Goal: Feedback & Contribution: Leave review/rating

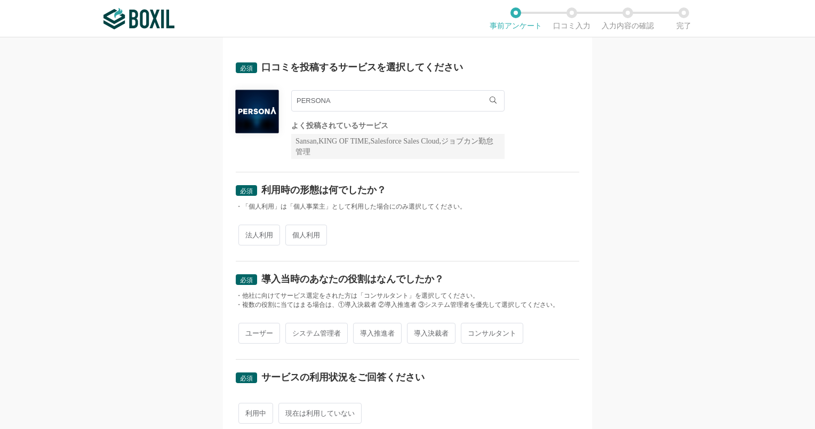
scroll to position [107, 0]
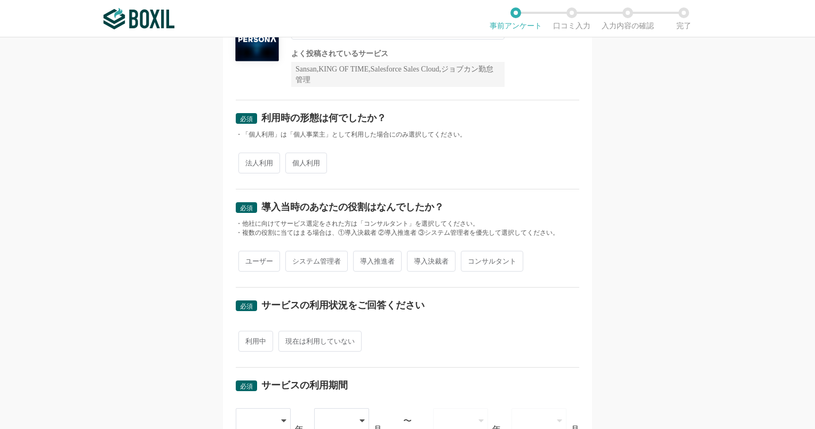
click at [252, 165] on span "法人利用" at bounding box center [259, 163] width 42 height 21
click at [248, 161] on input "法人利用" at bounding box center [244, 157] width 7 height 7
radio input "true"
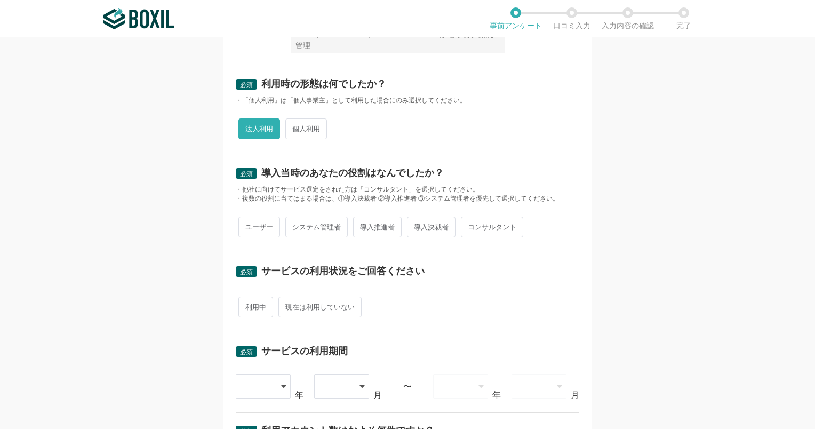
scroll to position [160, 0]
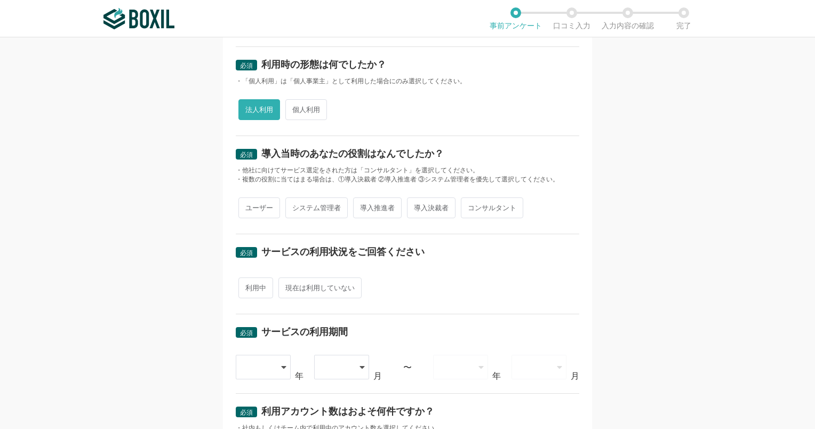
click at [248, 205] on span "ユーザー" at bounding box center [259, 207] width 42 height 21
click at [248, 205] on input "ユーザー" at bounding box center [244, 202] width 7 height 7
radio input "true"
click at [296, 205] on span "システム管理者" at bounding box center [316, 207] width 62 height 21
click at [295, 205] on input "システム管理者" at bounding box center [291, 202] width 7 height 7
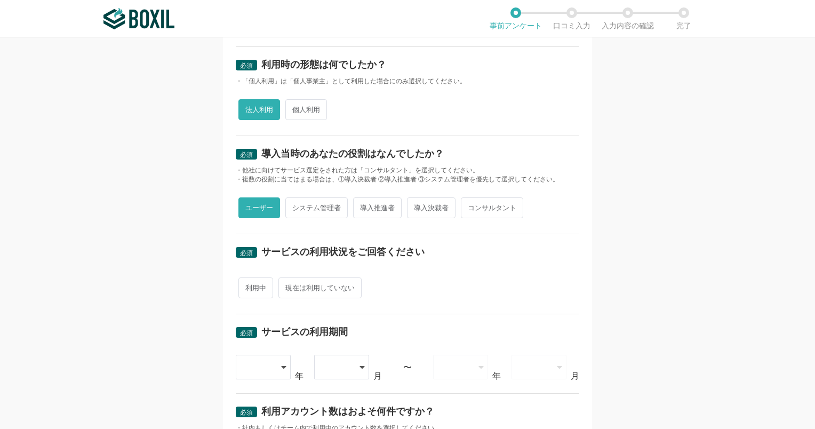
radio input "true"
radio input "false"
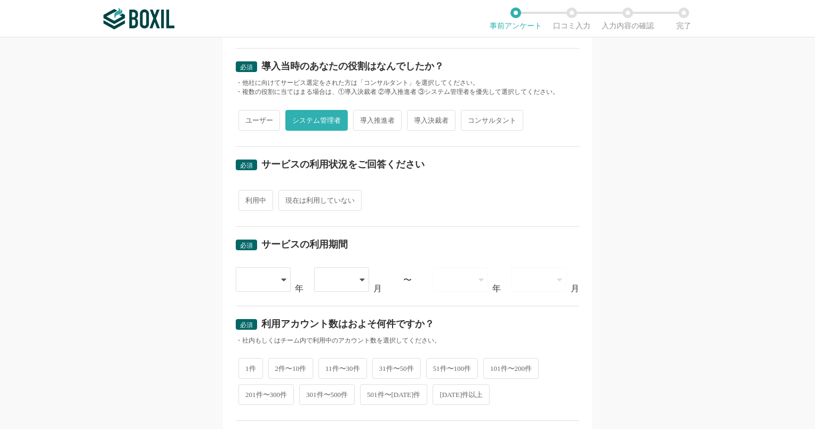
scroll to position [267, 0]
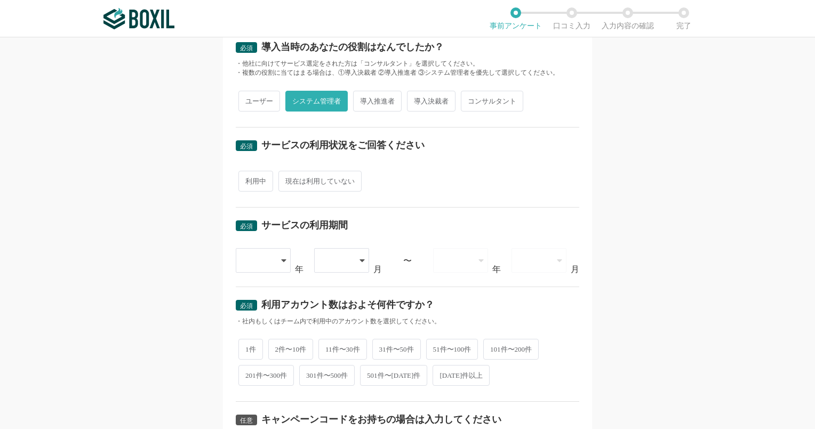
click at [251, 186] on span "利用中" at bounding box center [255, 181] width 35 height 21
click at [248, 179] on input "利用中" at bounding box center [244, 175] width 7 height 7
radio input "true"
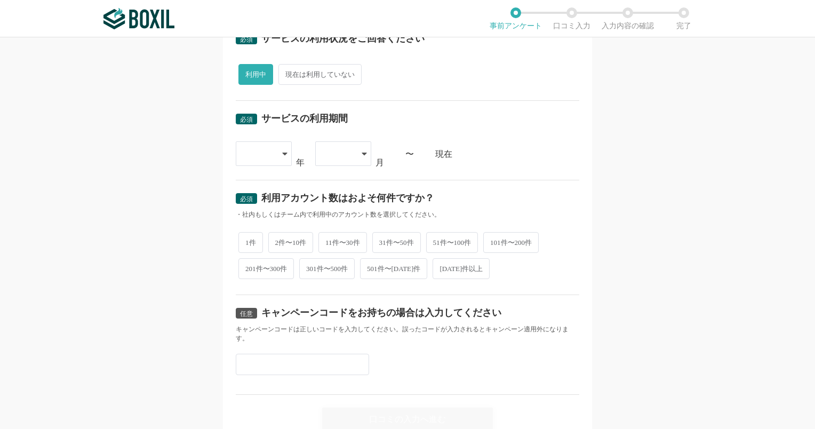
click at [276, 156] on div at bounding box center [264, 153] width 56 height 25
click at [249, 321] on li "[DATE]" at bounding box center [264, 319] width 56 height 26
click at [336, 134] on div "必須 サービスの利用期間 [DATE] [DATE] [DATE] [DATE] [DATE] [DATE] [DATE] [DATE] [DATE] [DA…" at bounding box center [408, 140] width 344 height 79
click at [346, 146] on div at bounding box center [337, 153] width 31 height 23
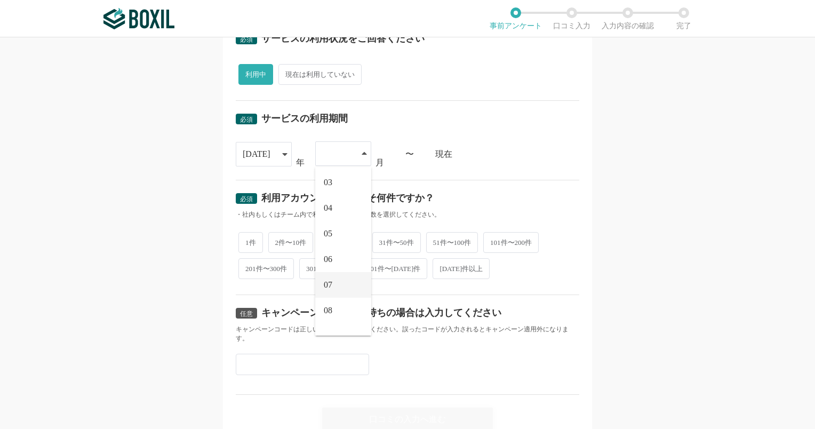
scroll to position [53, 0]
click at [329, 283] on li "07" at bounding box center [343, 285] width 56 height 26
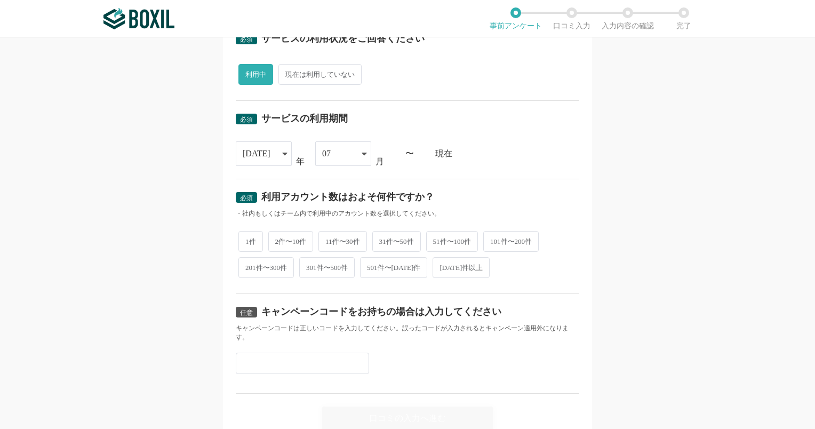
scroll to position [419, 0]
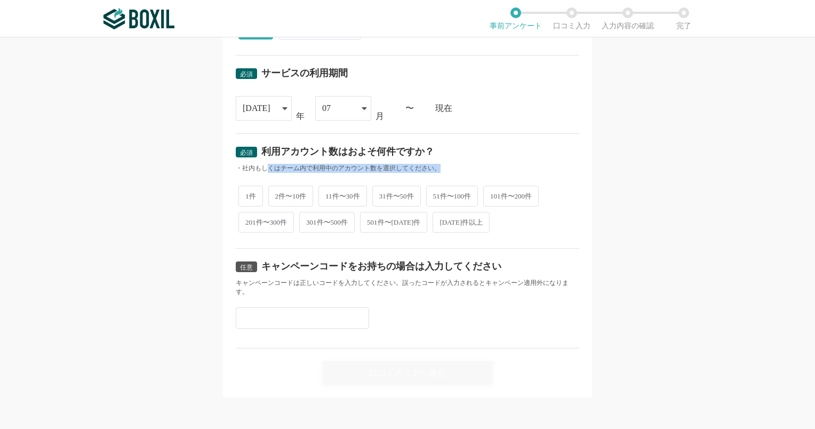
drag, startPoint x: 262, startPoint y: 166, endPoint x: 436, endPoint y: 166, distance: 173.4
click at [436, 166] on div "・社内もしくはチーム内で利用中のアカウント数を選択してください。" at bounding box center [408, 168] width 344 height 9
click at [340, 194] on span "11件〜30件" at bounding box center [343, 196] width 49 height 21
click at [328, 194] on input "11件〜30件" at bounding box center [324, 190] width 7 height 7
radio input "true"
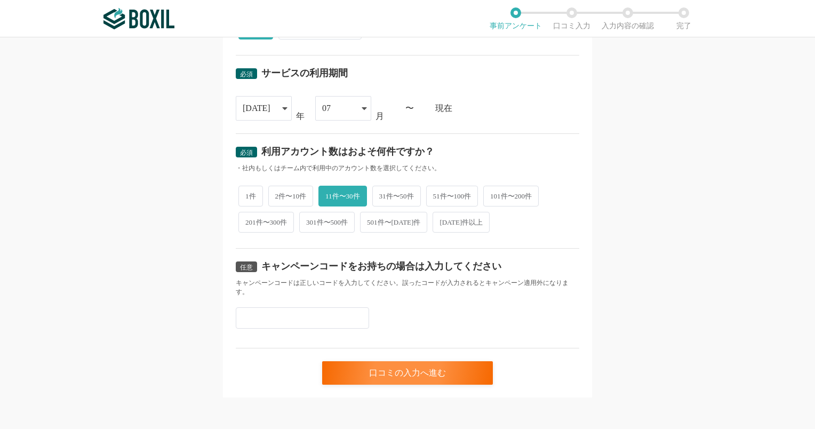
click at [290, 196] on span "2件〜10件" at bounding box center [290, 196] width 45 height 21
click at [278, 194] on input "2件〜10件" at bounding box center [274, 190] width 7 height 7
radio input "true"
radio input "false"
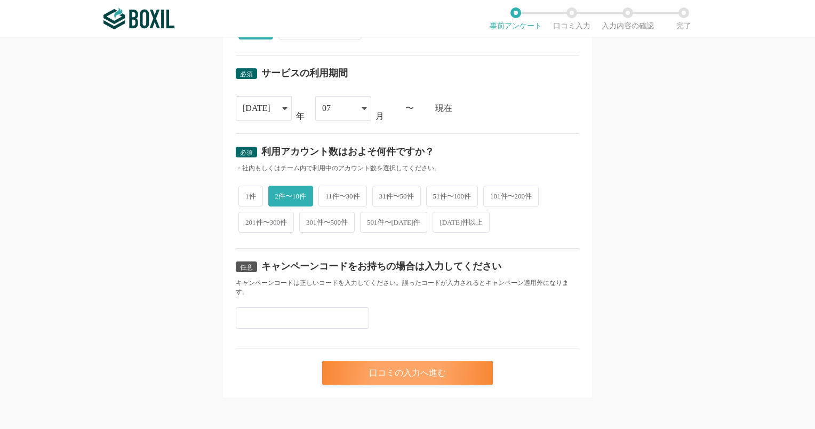
click at [396, 367] on div "口コミの入力へ進む" at bounding box center [407, 372] width 171 height 23
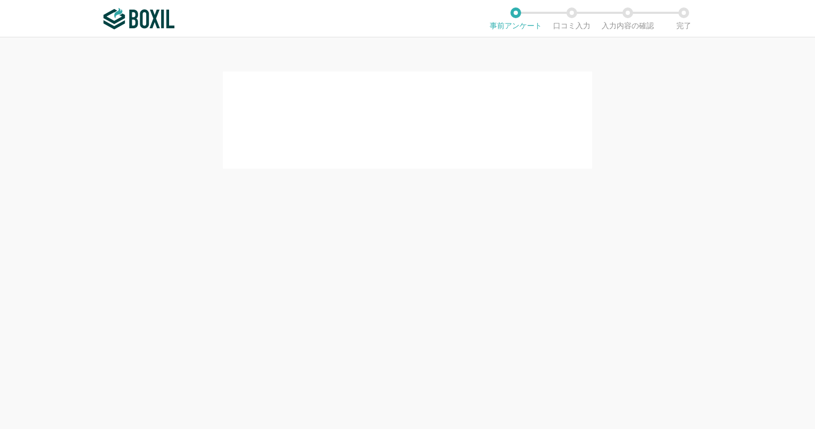
scroll to position [0, 0]
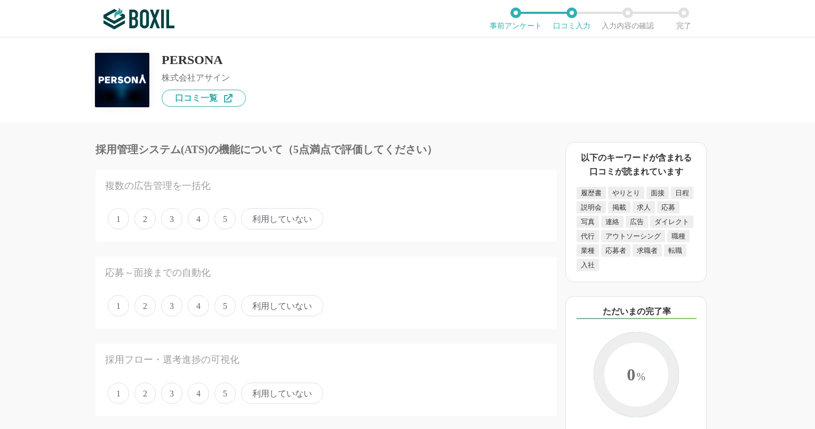
click at [227, 220] on span "5" at bounding box center [224, 218] width 21 height 21
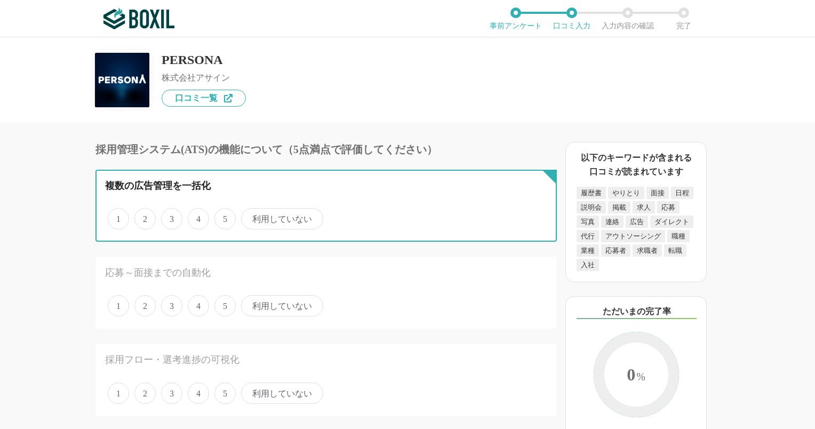
click at [224, 217] on input "5" at bounding box center [220, 213] width 7 height 7
radio input "true"
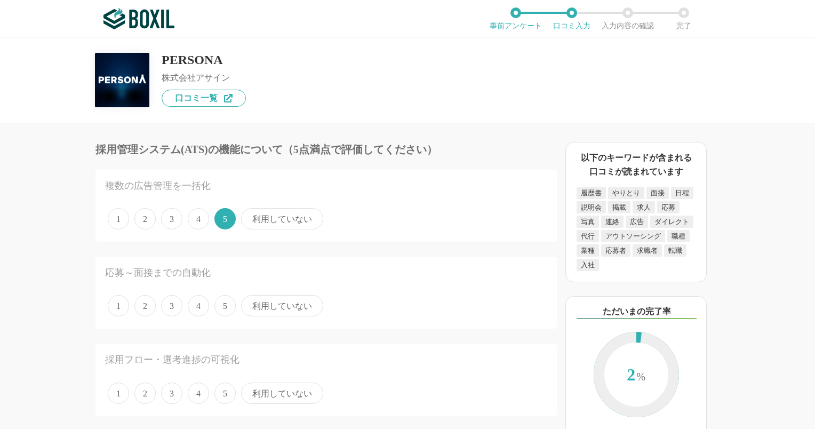
click at [218, 307] on span "5" at bounding box center [224, 305] width 21 height 21
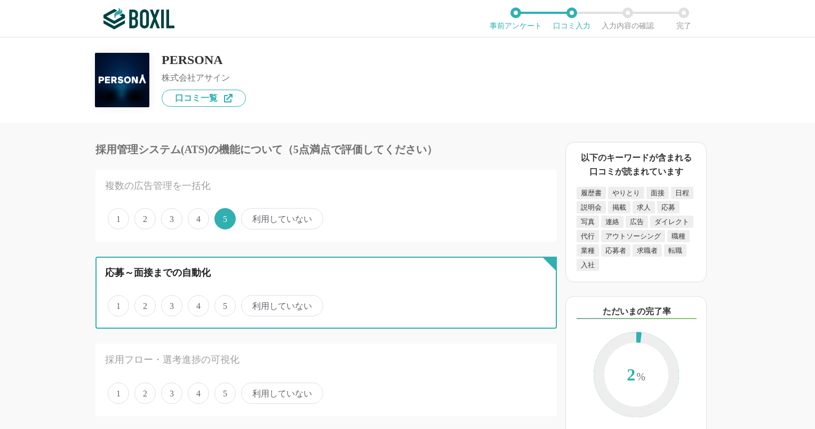
click at [218, 304] on input "5" at bounding box center [220, 300] width 7 height 7
radio input "true"
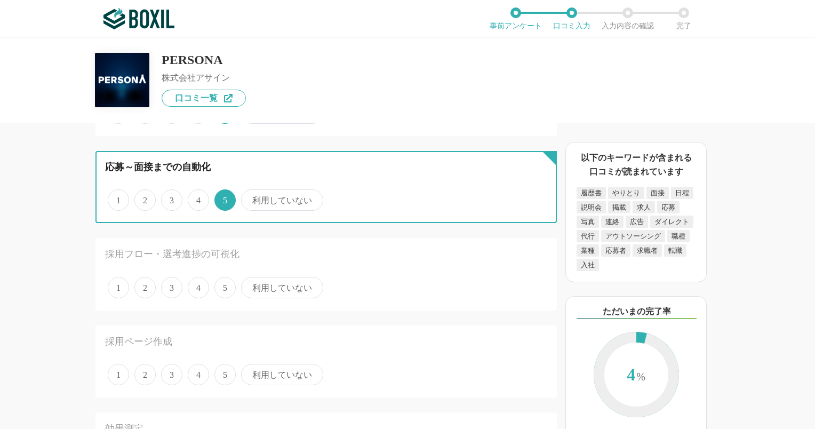
scroll to position [107, 0]
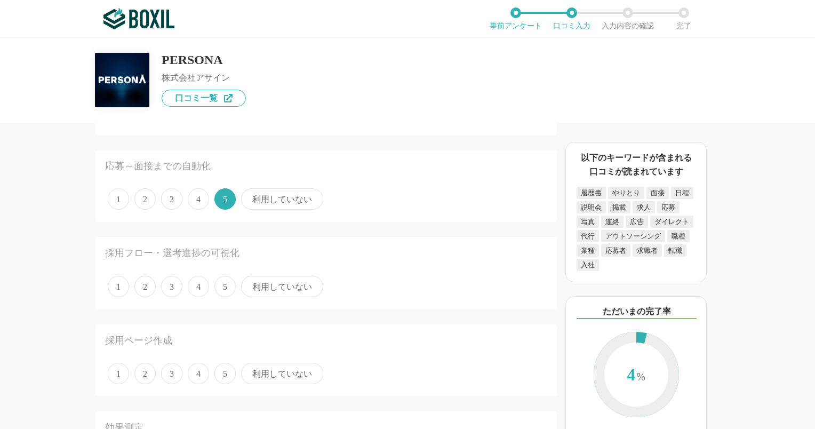
click at [216, 282] on span "5" at bounding box center [224, 286] width 21 height 21
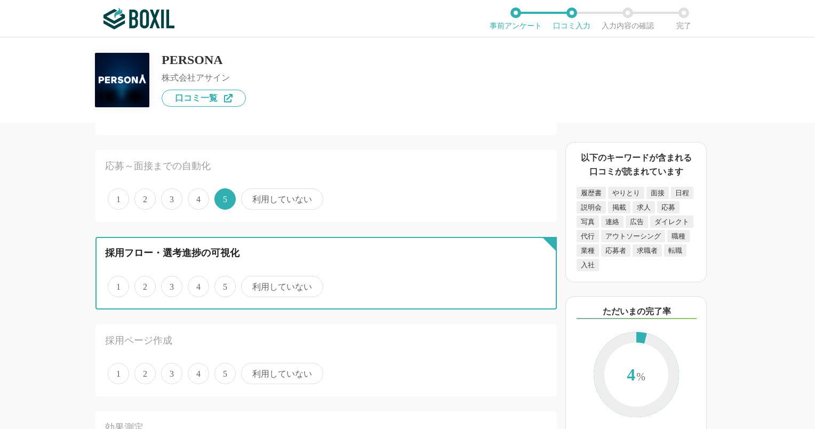
click at [217, 282] on input "5" at bounding box center [220, 280] width 7 height 7
radio input "true"
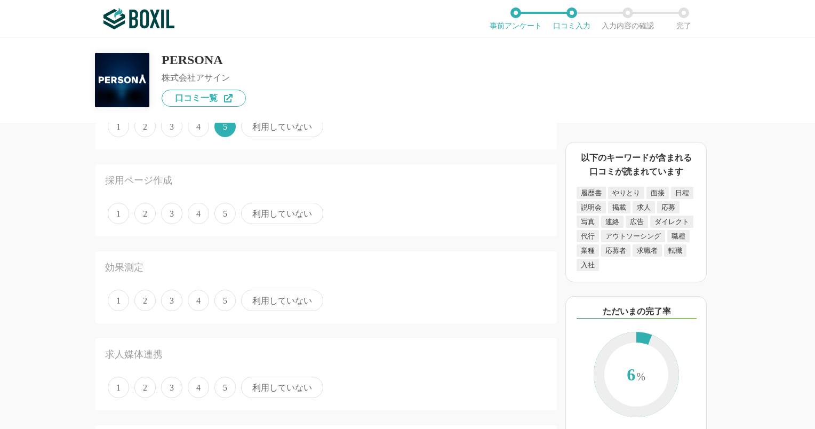
click at [228, 216] on span "5" at bounding box center [224, 213] width 21 height 21
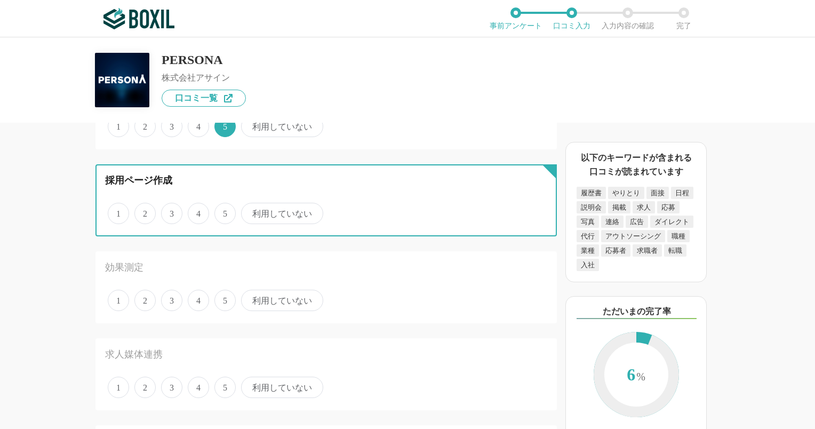
click at [224, 211] on input "5" at bounding box center [220, 207] width 7 height 7
radio input "true"
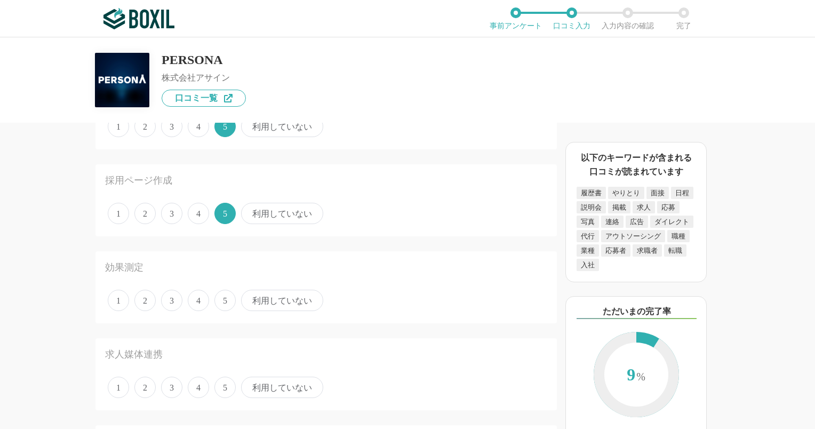
click at [226, 293] on span "5" at bounding box center [224, 300] width 21 height 21
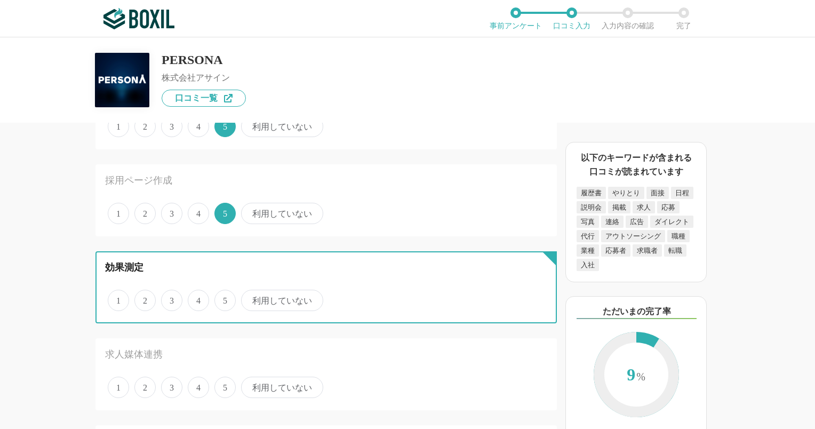
click at [224, 293] on input "5" at bounding box center [220, 294] width 7 height 7
radio input "true"
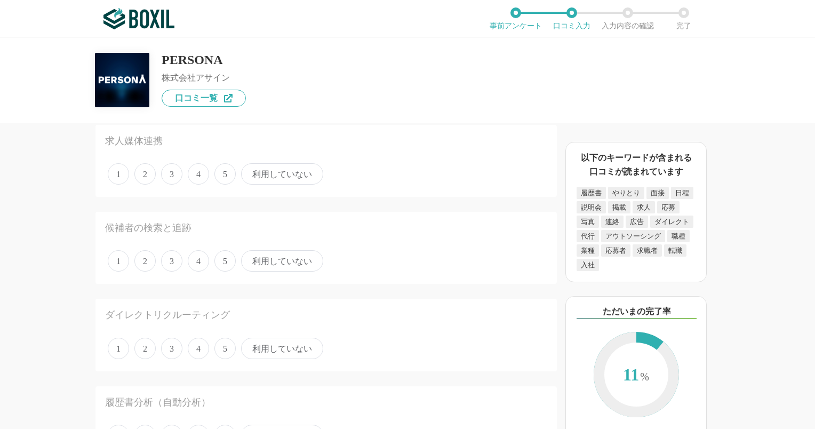
click at [221, 173] on span "5" at bounding box center [224, 173] width 21 height 21
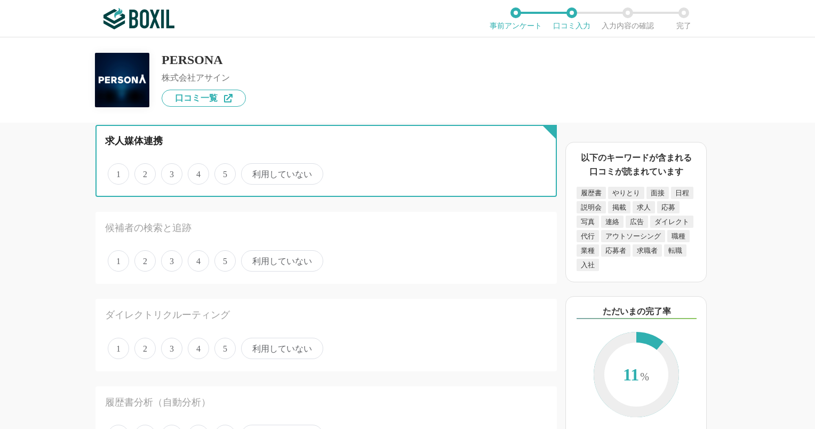
click at [221, 172] on input "5" at bounding box center [220, 168] width 7 height 7
radio input "true"
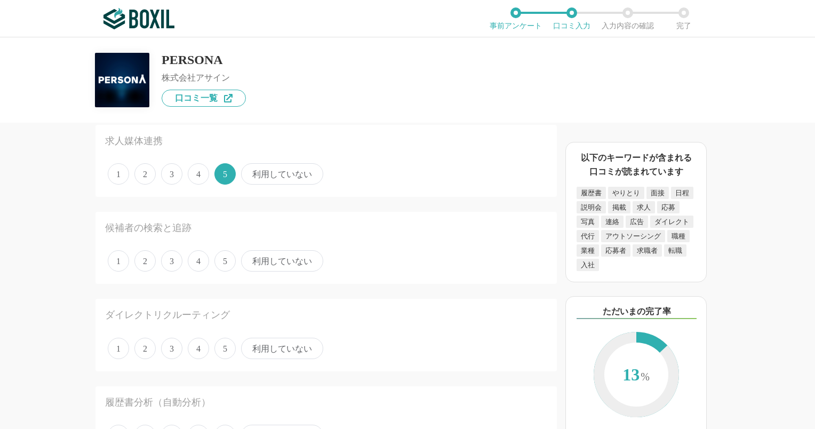
click at [221, 260] on span "5" at bounding box center [224, 260] width 21 height 21
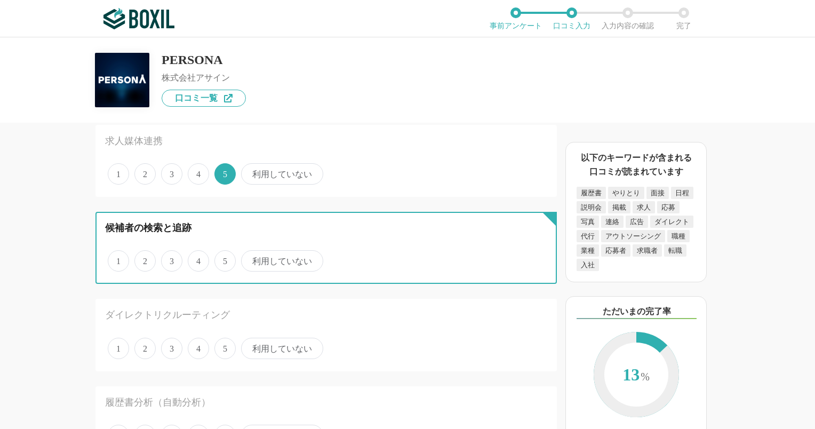
click at [221, 259] on input "5" at bounding box center [220, 255] width 7 height 7
radio input "true"
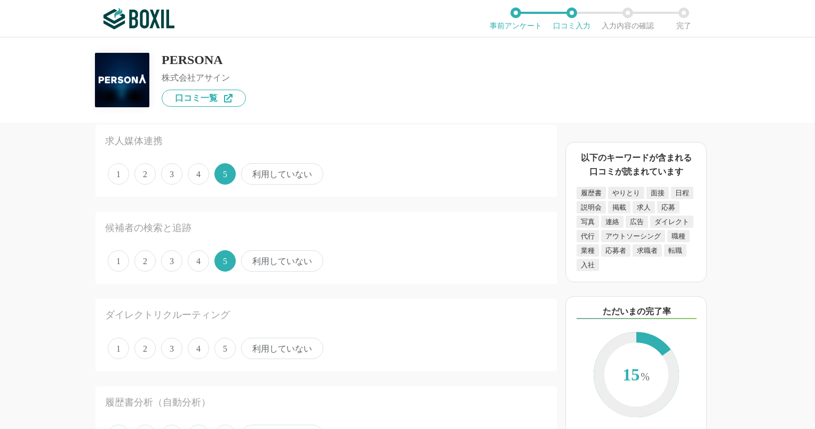
click at [222, 344] on span "5" at bounding box center [224, 348] width 21 height 21
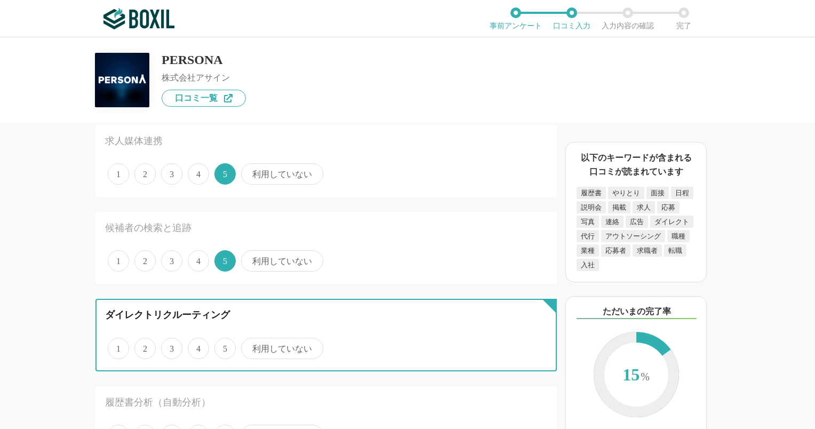
click at [222, 344] on input "5" at bounding box center [220, 342] width 7 height 7
radio input "true"
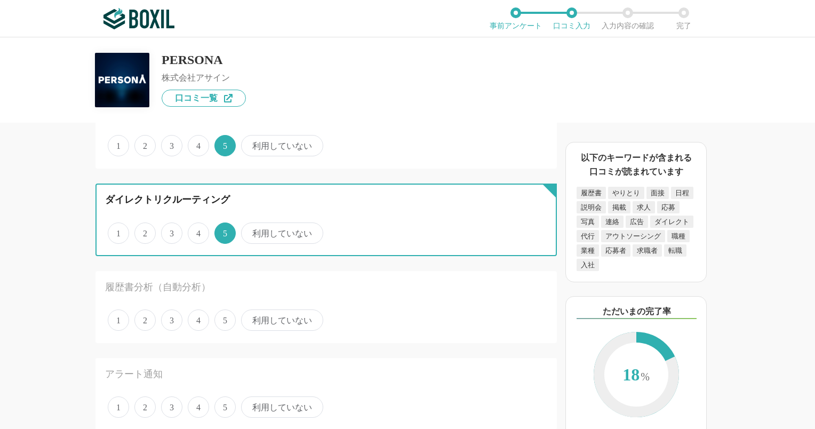
scroll to position [694, 0]
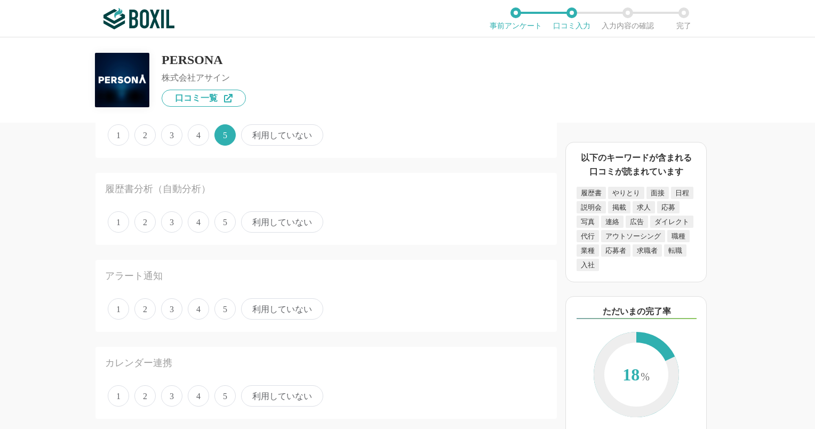
click at [223, 221] on span "5" at bounding box center [224, 221] width 21 height 21
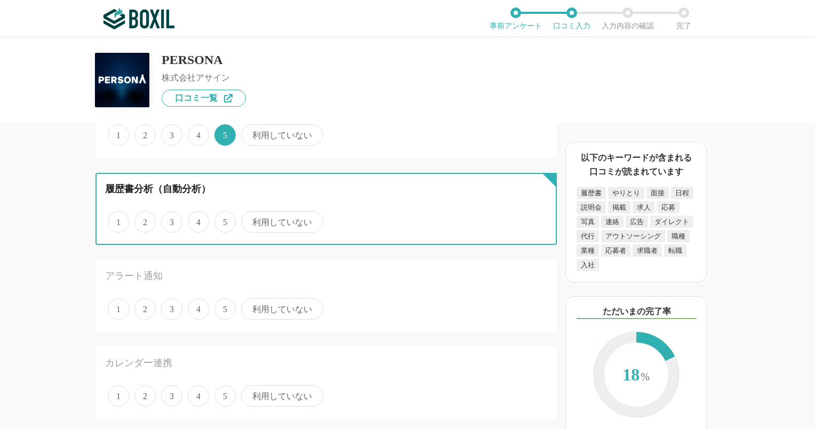
click at [223, 220] on input "5" at bounding box center [220, 216] width 7 height 7
radio input "true"
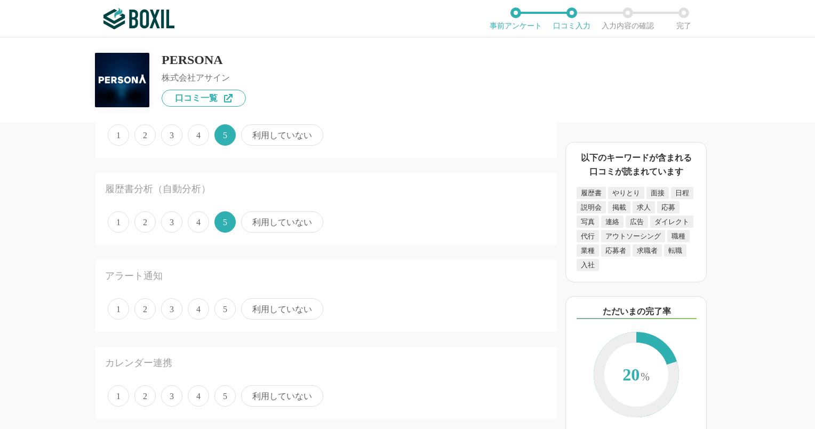
click at [226, 309] on span "5" at bounding box center [224, 308] width 21 height 21
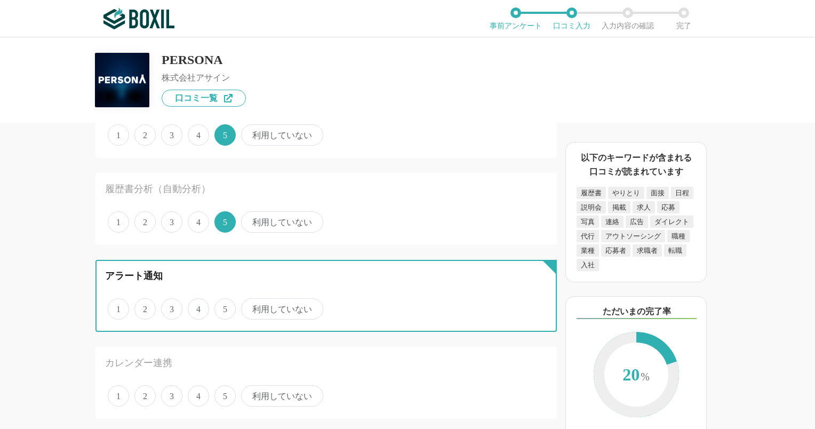
click at [224, 307] on input "5" at bounding box center [220, 303] width 7 height 7
radio input "true"
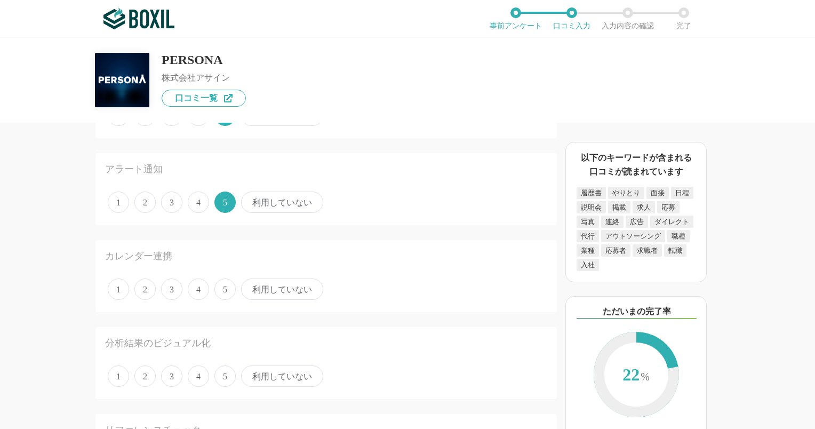
click at [228, 288] on span "5" at bounding box center [224, 288] width 21 height 21
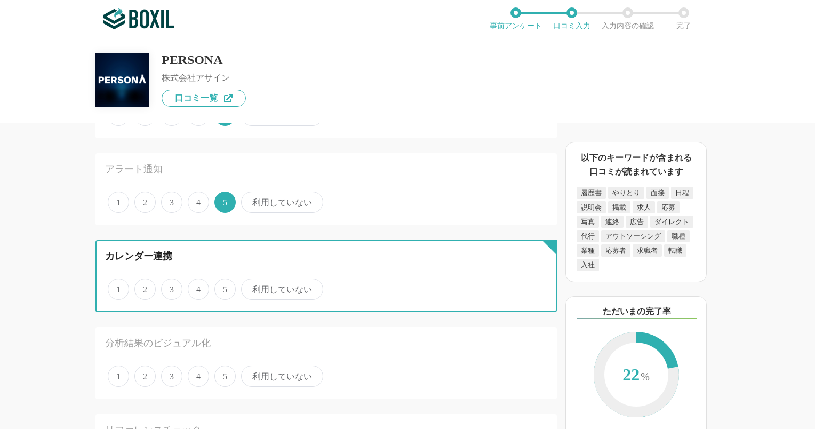
click at [224, 287] on input "5" at bounding box center [220, 283] width 7 height 7
radio input "true"
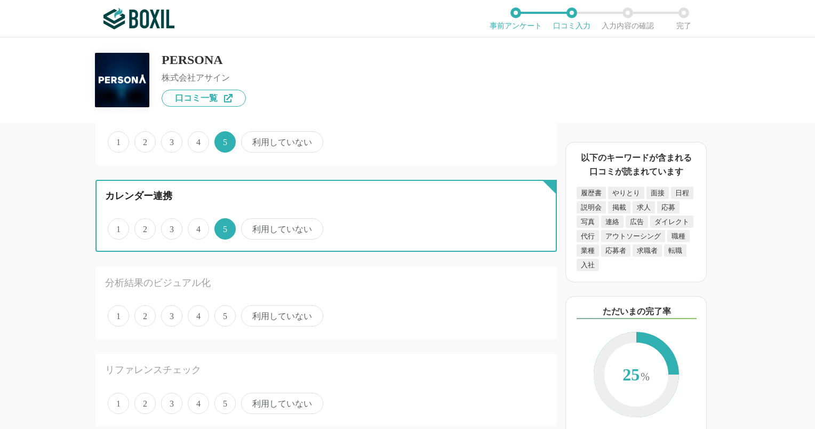
scroll to position [907, 0]
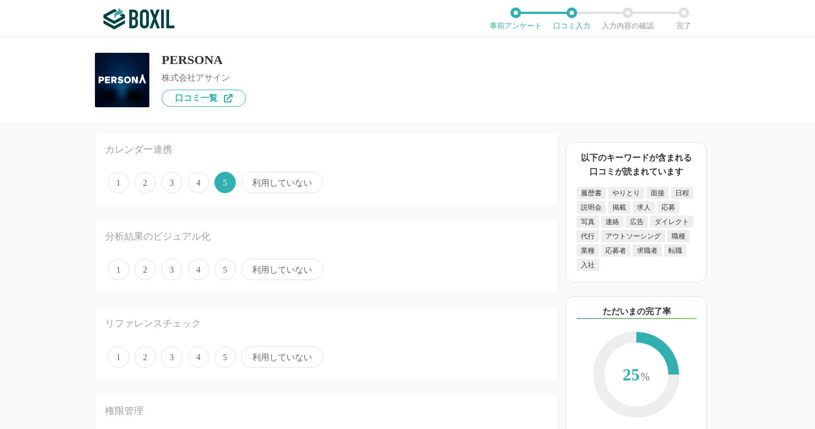
click at [224, 267] on span "5" at bounding box center [224, 269] width 21 height 21
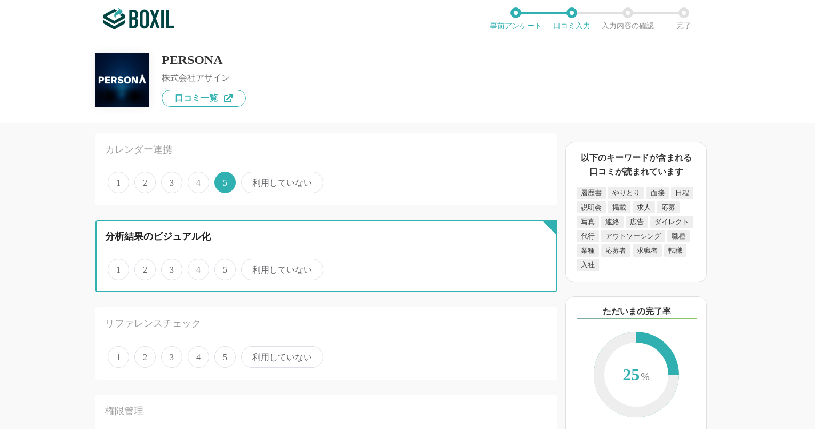
click at [224, 267] on input "5" at bounding box center [220, 263] width 7 height 7
radio input "true"
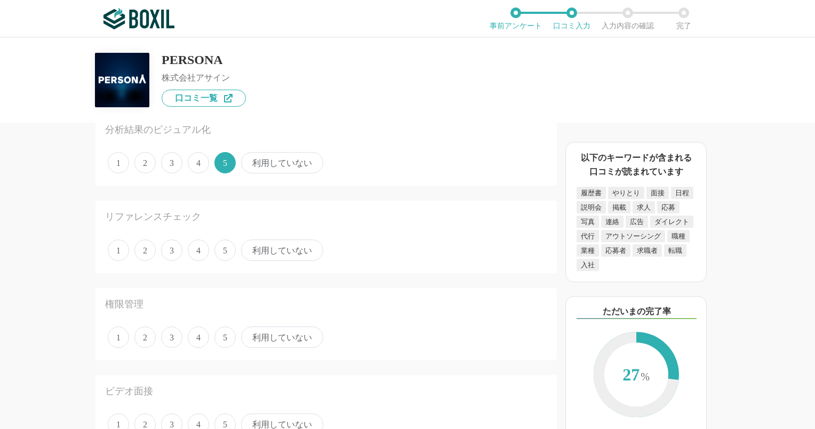
click at [224, 249] on span "5" at bounding box center [224, 250] width 21 height 21
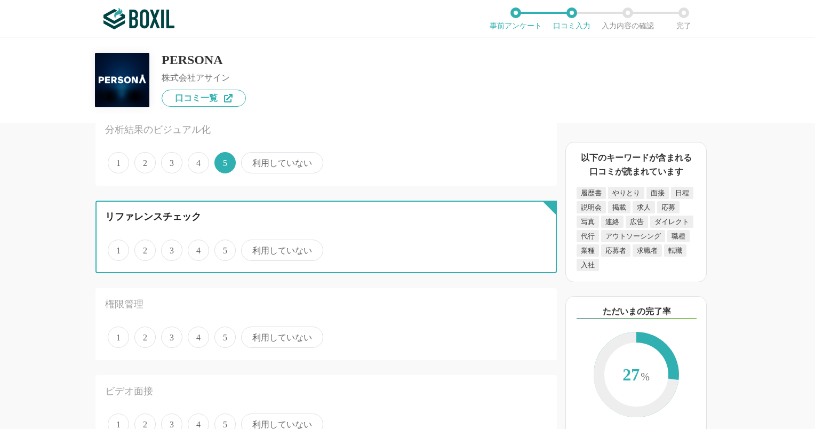
click at [224, 248] on input "5" at bounding box center [220, 244] width 7 height 7
radio input "true"
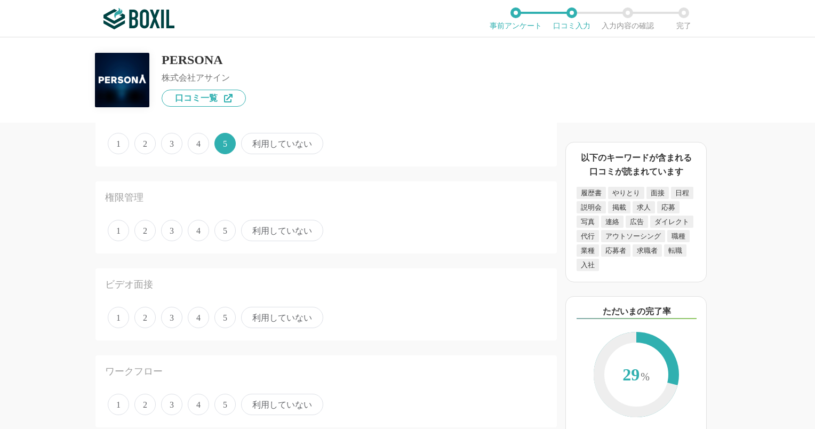
click at [224, 226] on span "5" at bounding box center [224, 230] width 21 height 21
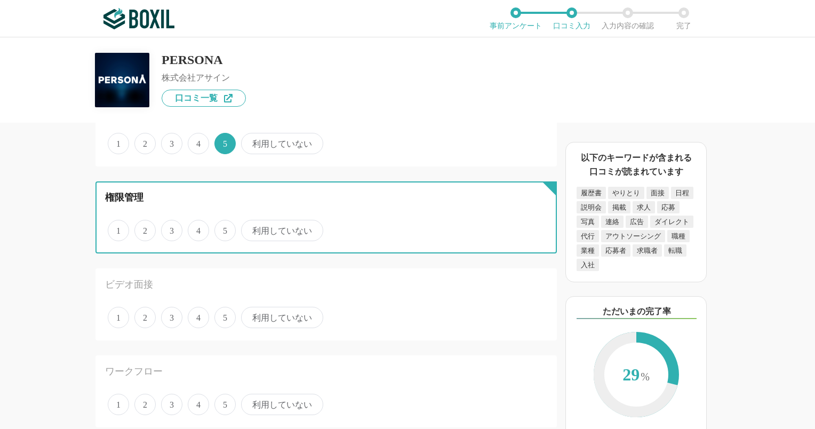
click at [224, 226] on input "5" at bounding box center [220, 224] width 7 height 7
radio input "true"
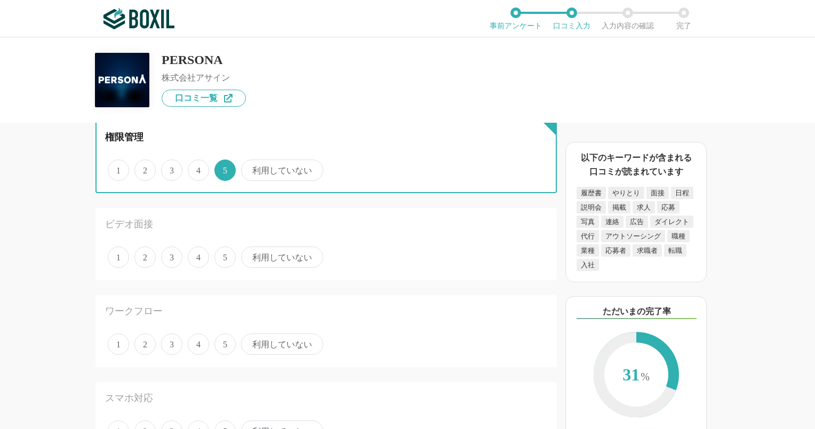
scroll to position [1227, 0]
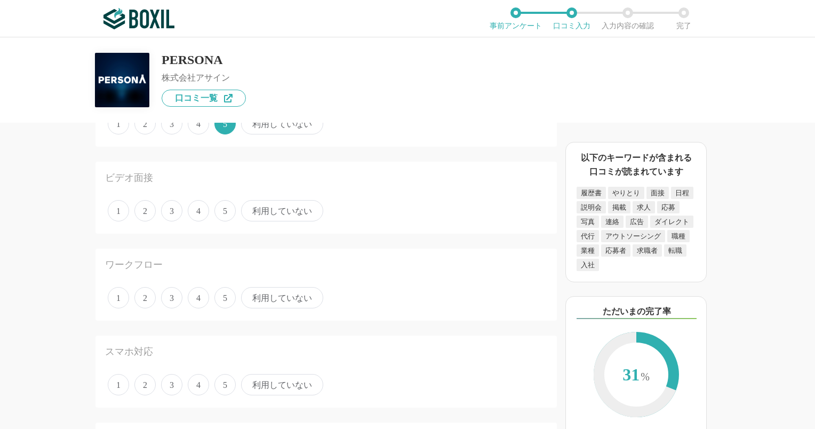
click at [228, 209] on span "5" at bounding box center [224, 210] width 21 height 21
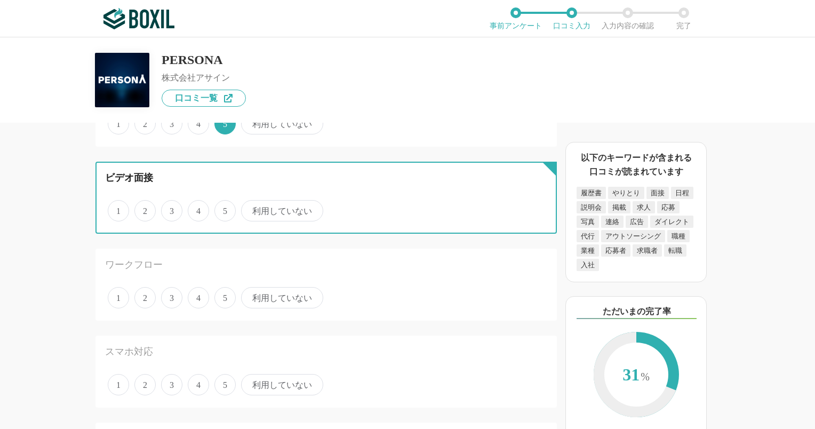
click at [224, 209] on input "5" at bounding box center [220, 205] width 7 height 7
radio input "true"
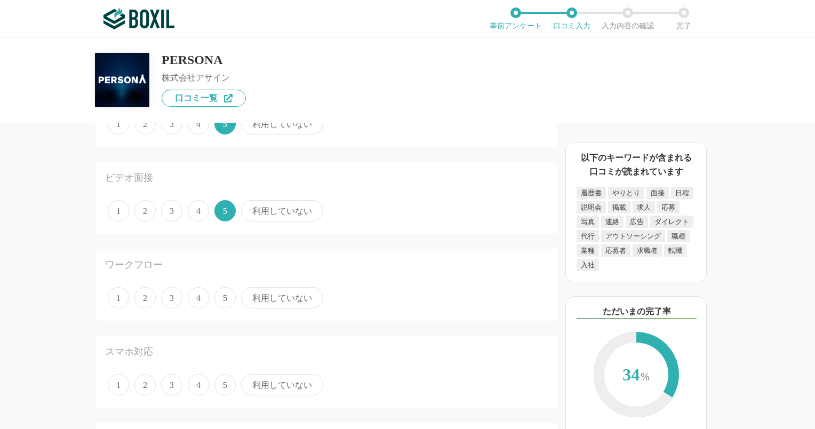
click at [226, 292] on span "5" at bounding box center [224, 297] width 21 height 21
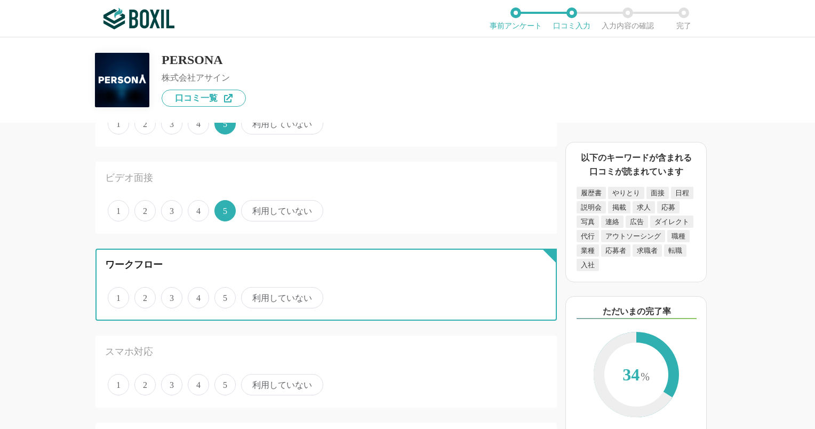
click at [224, 292] on input "5" at bounding box center [220, 292] width 7 height 7
radio input "true"
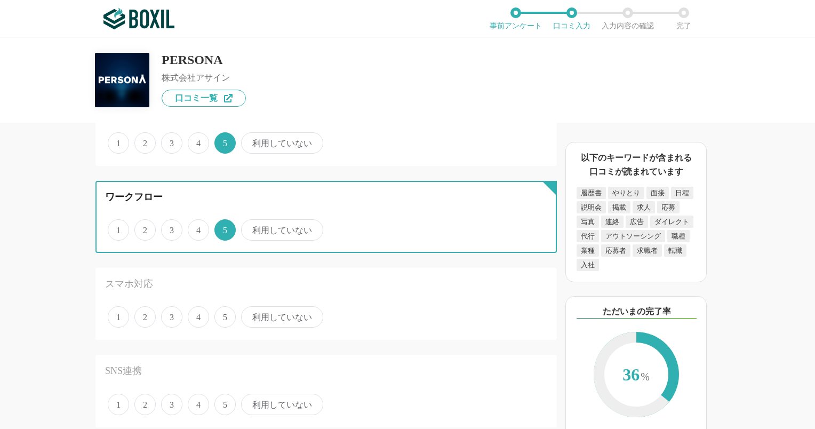
scroll to position [1334, 0]
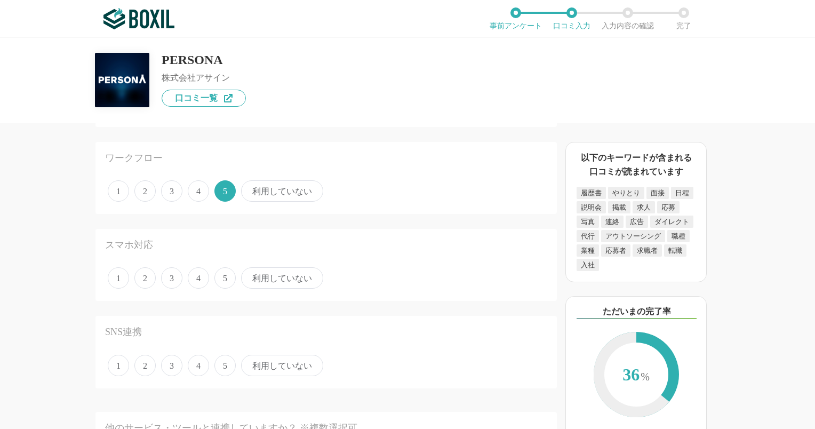
click at [225, 275] on span "5" at bounding box center [224, 277] width 21 height 21
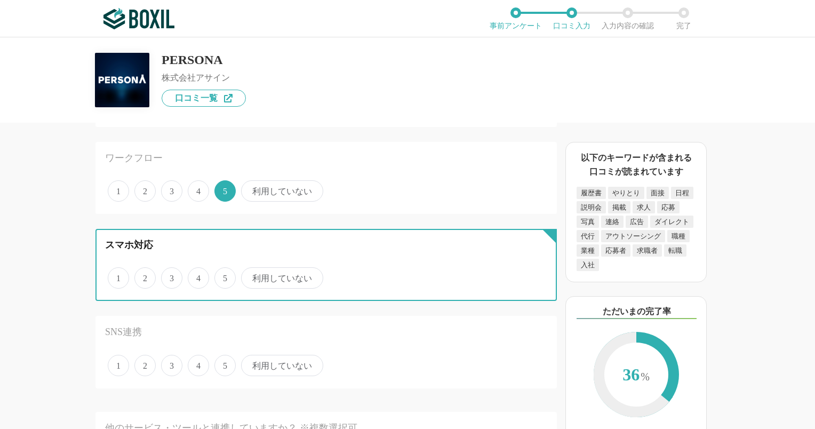
click at [224, 275] on input "5" at bounding box center [220, 272] width 7 height 7
radio input "true"
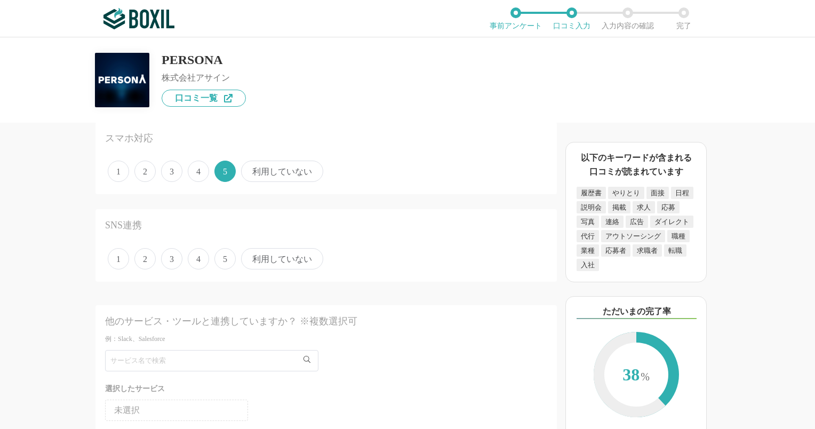
click at [225, 252] on span "5" at bounding box center [224, 258] width 21 height 21
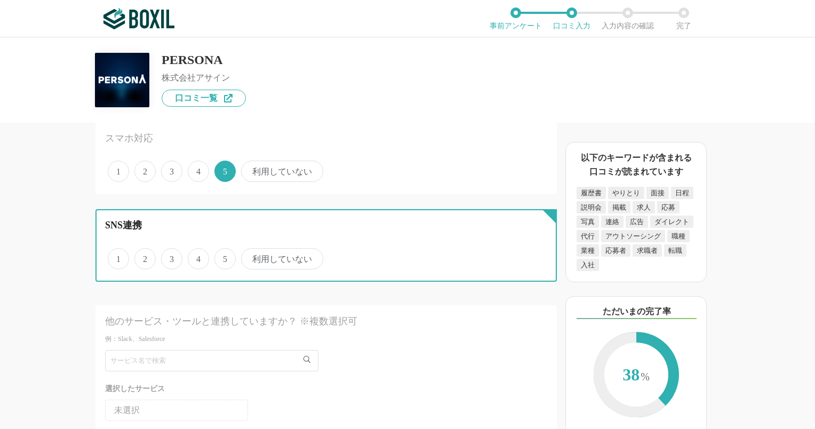
click at [224, 252] on input "5" at bounding box center [220, 253] width 7 height 7
radio input "true"
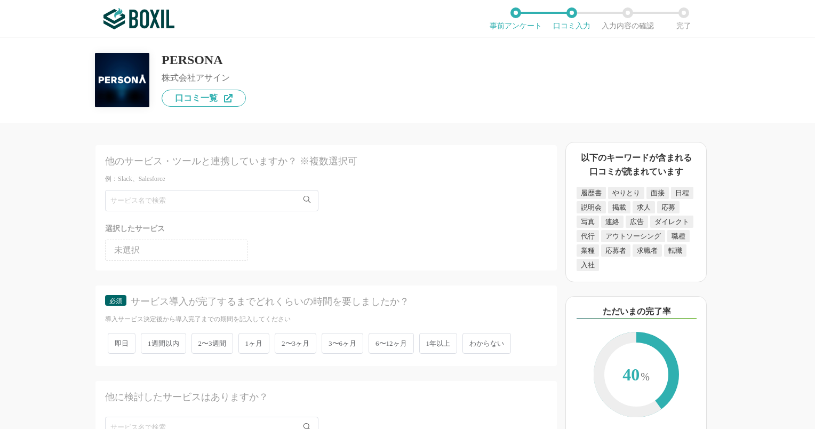
scroll to position [1547, 0]
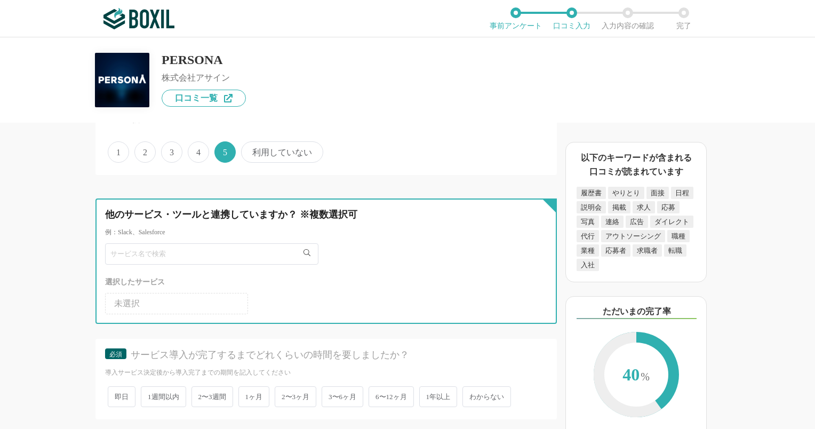
click at [193, 247] on input "text" at bounding box center [211, 253] width 213 height 21
type input "マ"
type input "Outlook"
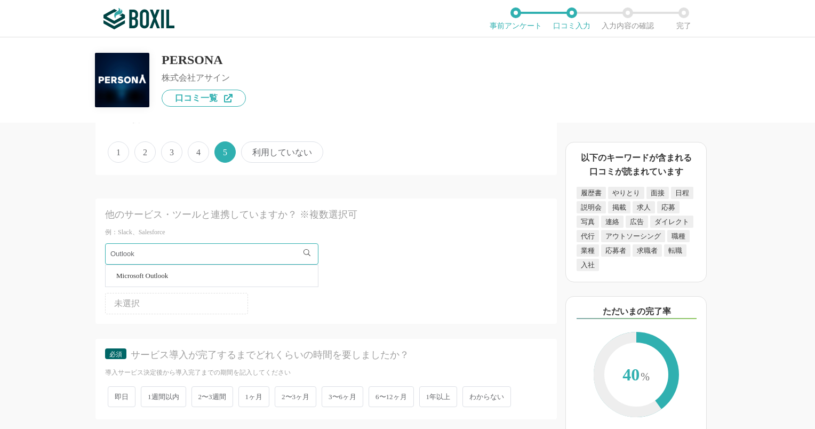
click at [169, 272] on li "Microsoft Outlook" at bounding box center [212, 275] width 212 height 21
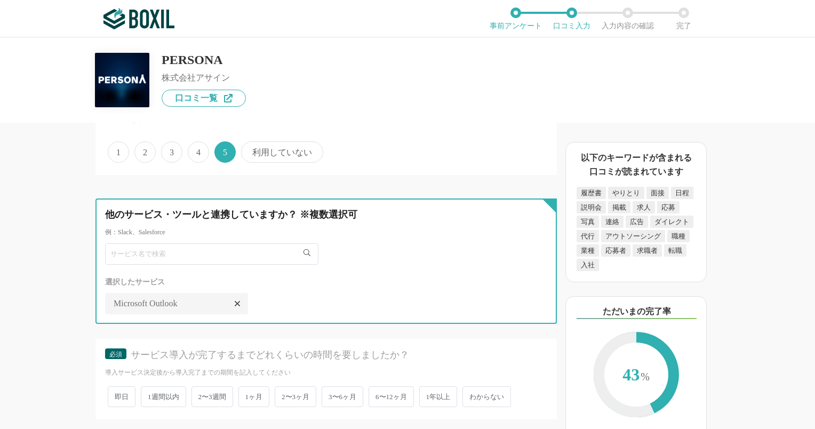
click at [171, 245] on input "text" at bounding box center [211, 253] width 213 height 21
type input "Zoom"
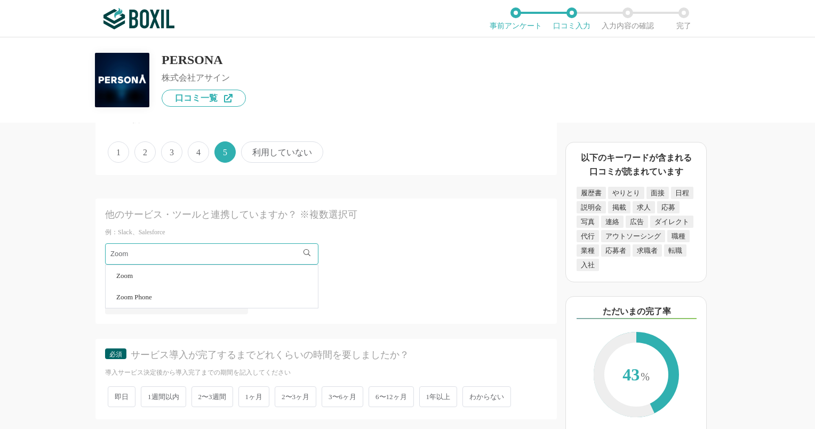
click at [164, 266] on li "Zoom" at bounding box center [212, 275] width 212 height 21
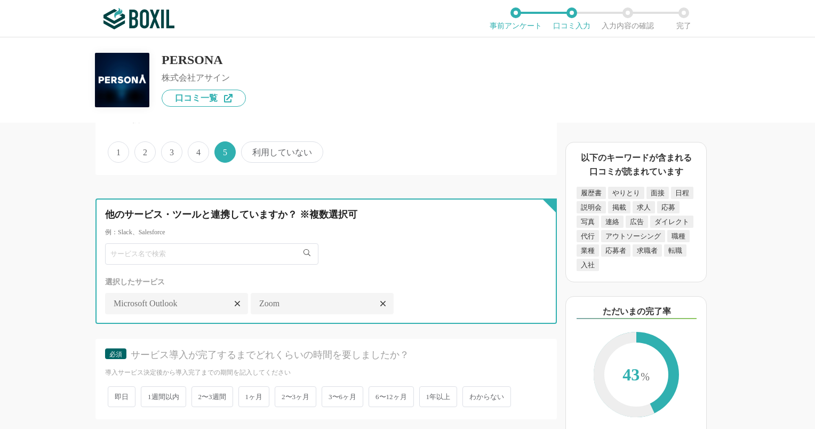
click at [163, 245] on input "text" at bounding box center [211, 253] width 213 height 21
type input "て"
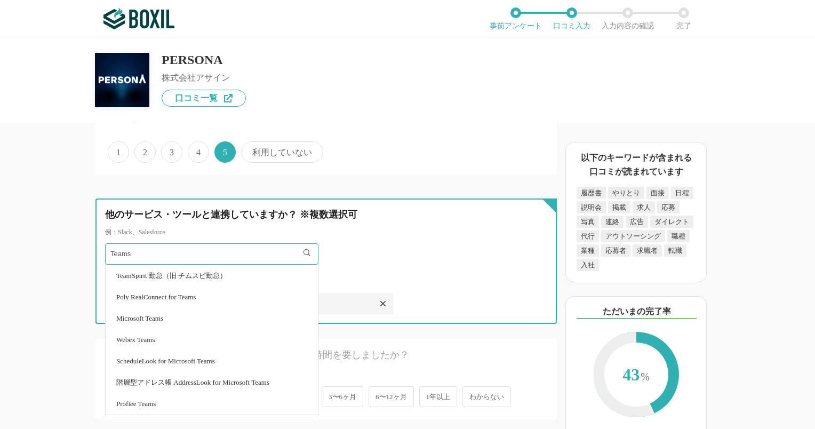
type input "Teams"
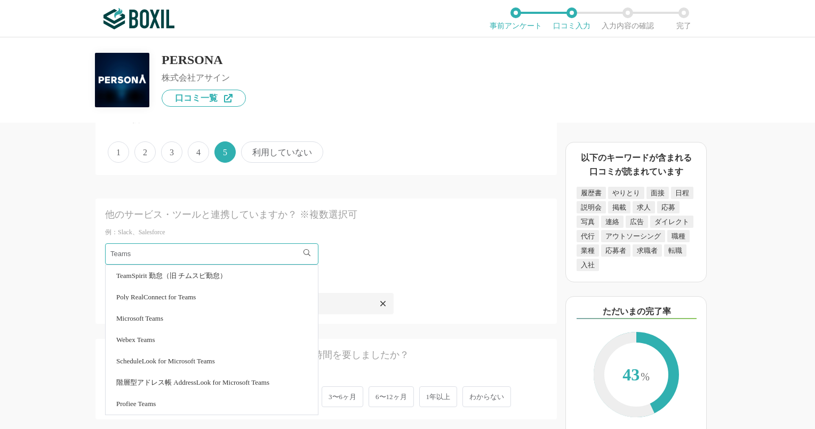
click at [160, 315] on span "Microsoft Teams" at bounding box center [139, 318] width 47 height 7
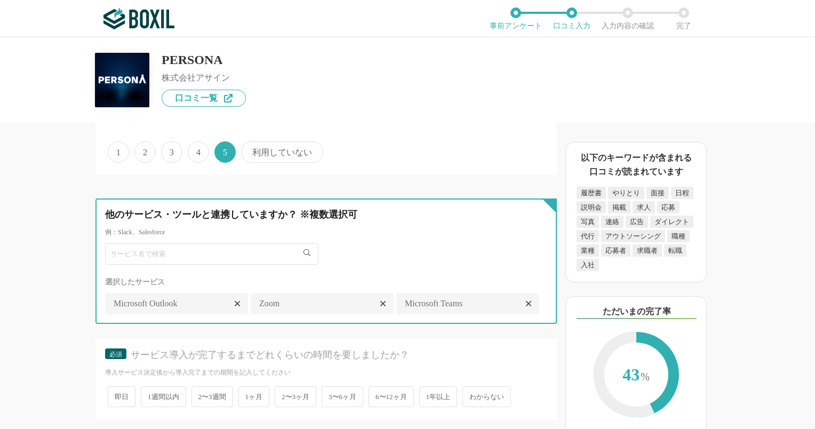
click at [157, 250] on input "text" at bounding box center [211, 253] width 213 height 21
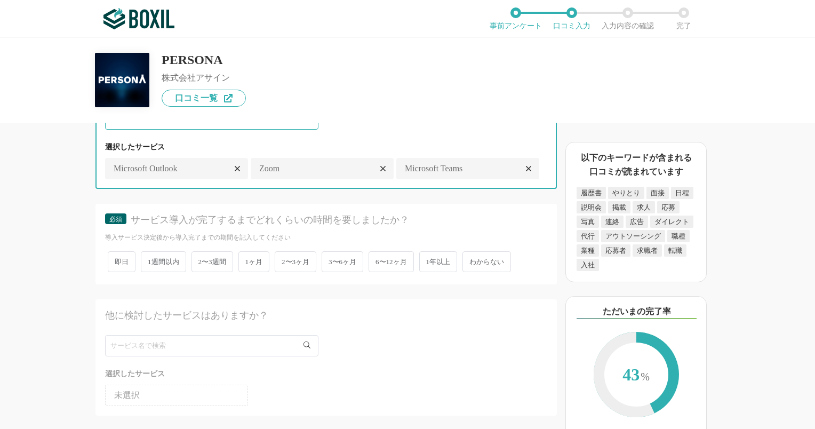
scroll to position [1707, 0]
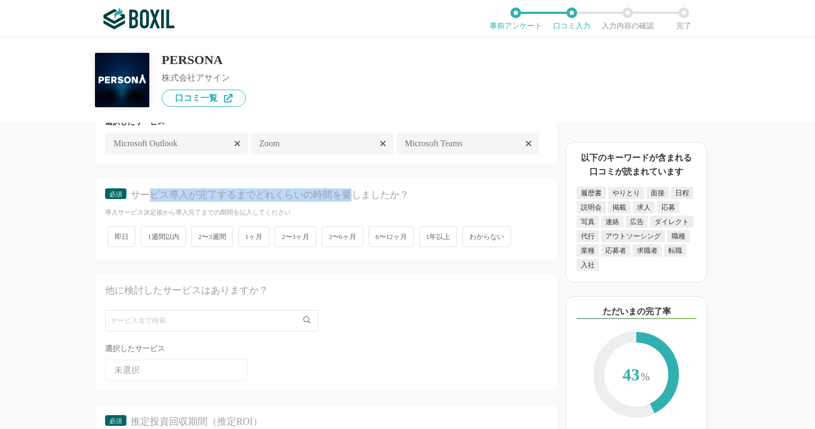
drag, startPoint x: 223, startPoint y: 216, endPoint x: 350, endPoint y: 216, distance: 127.0
click at [350, 202] on div "サービス導入が完了するまでどれくらいの時間を要しましたか？" at bounding box center [330, 194] width 398 height 13
click at [264, 247] on span "1ヶ月" at bounding box center [253, 236] width 31 height 21
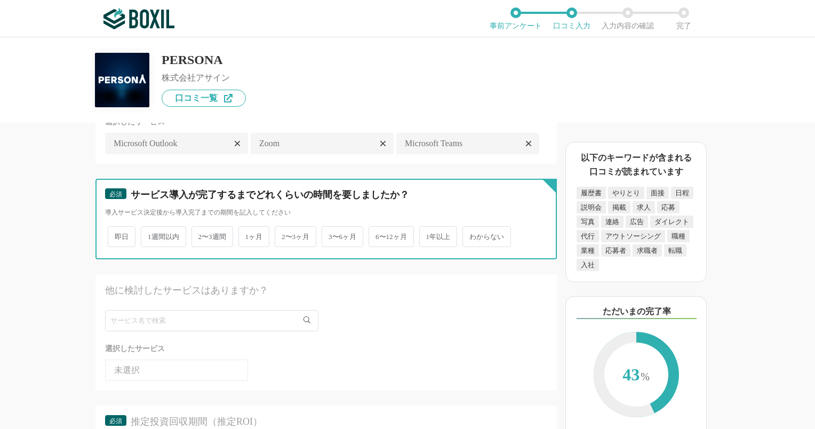
click at [248, 235] on input "1ヶ月" at bounding box center [244, 231] width 7 height 7
radio input "true"
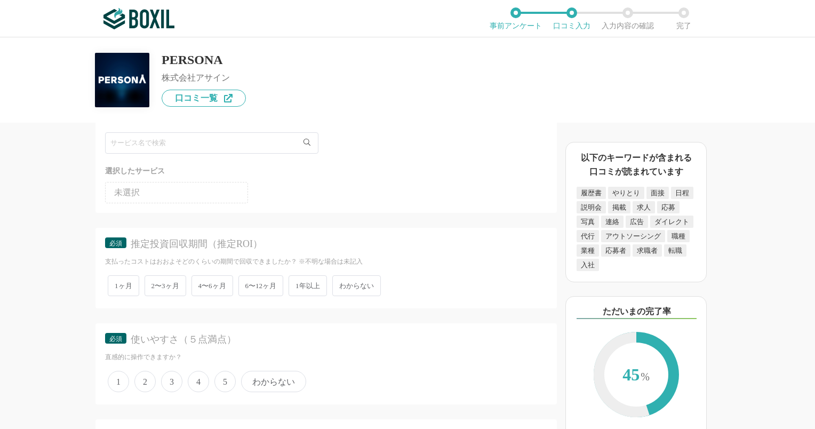
scroll to position [1867, 0]
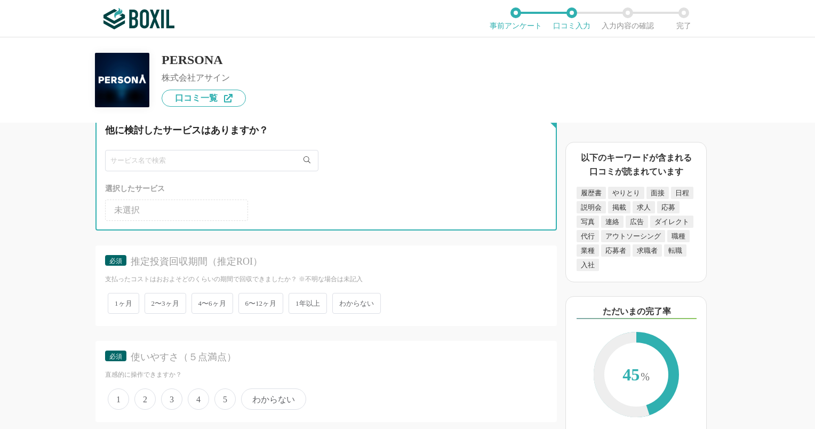
click at [134, 171] on input "text" at bounding box center [211, 160] width 213 height 21
type input "h"
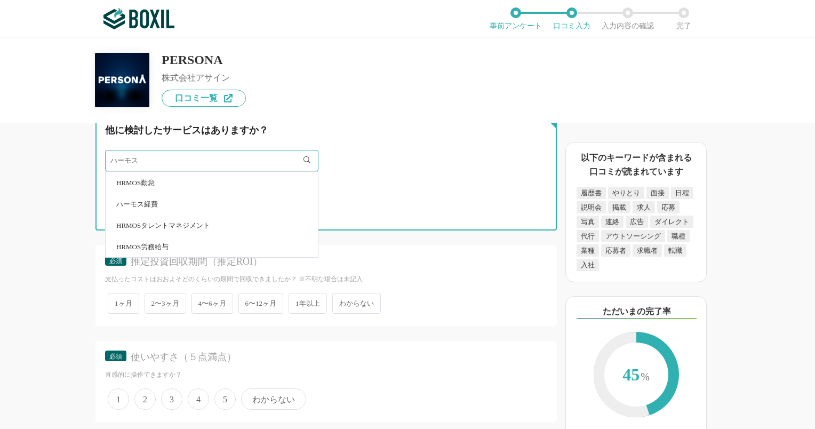
type input "ハーモス"
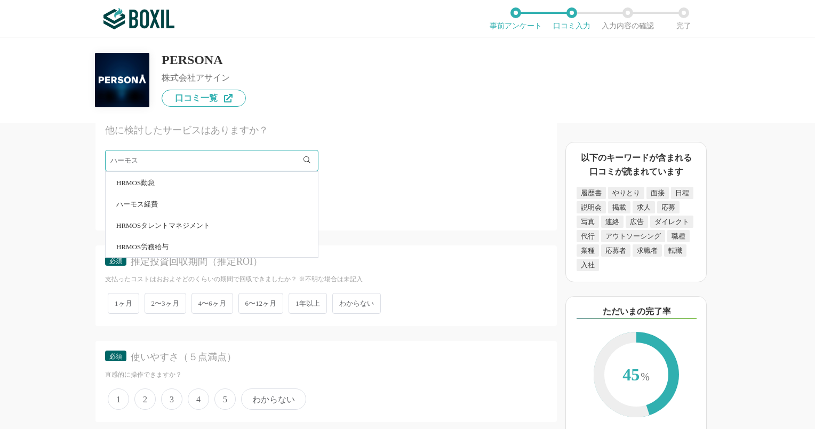
click at [181, 229] on span "HRMOSタレントマネジメント" at bounding box center [163, 225] width 94 height 7
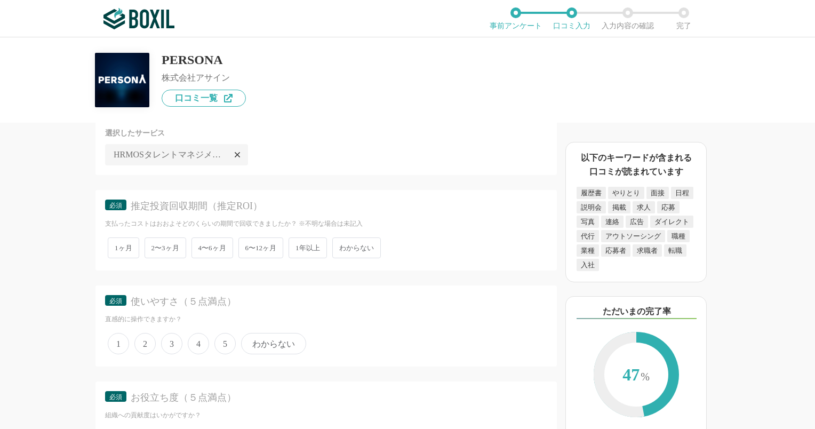
scroll to position [1974, 0]
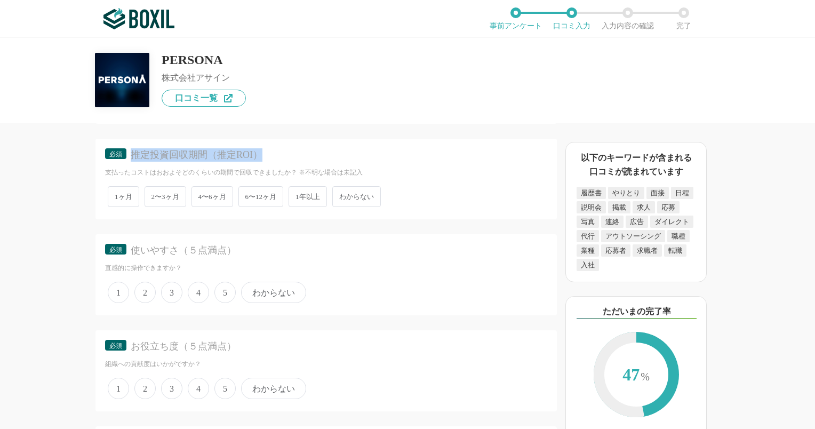
drag, startPoint x: 134, startPoint y: 169, endPoint x: 280, endPoint y: 169, distance: 145.1
click at [280, 162] on div "推定投資回収期間（推定ROI）" at bounding box center [330, 154] width 398 height 13
click at [267, 207] on span "6〜12ヶ月" at bounding box center [260, 196] width 45 height 21
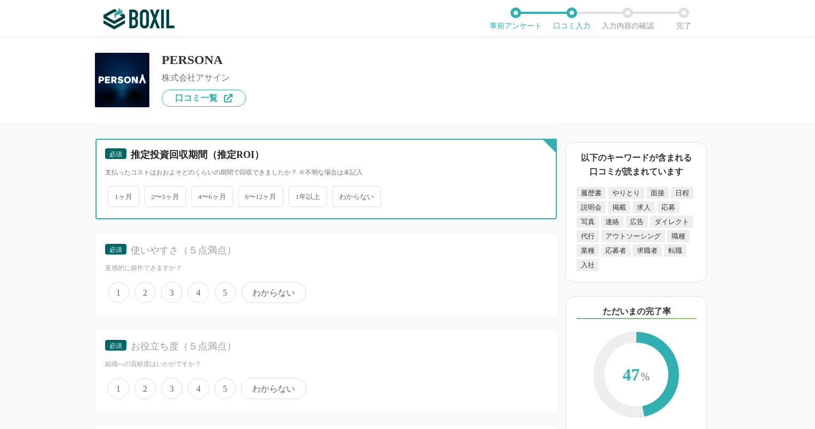
click at [248, 195] on input "6〜12ヶ月" at bounding box center [244, 191] width 7 height 7
radio input "true"
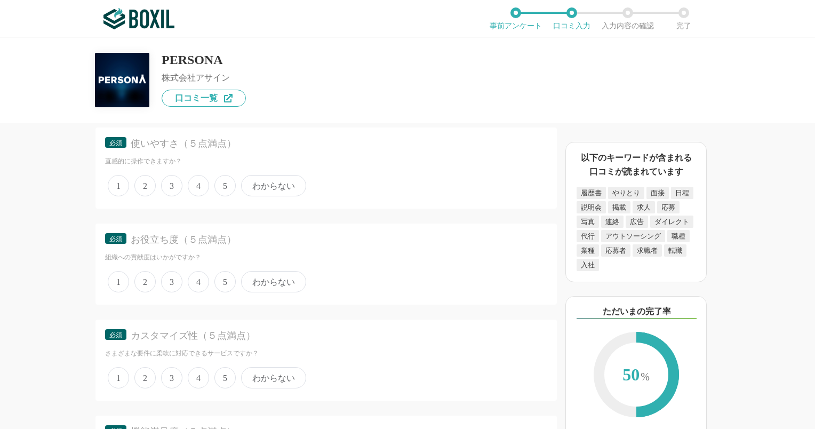
click at [224, 196] on span "5" at bounding box center [224, 185] width 21 height 21
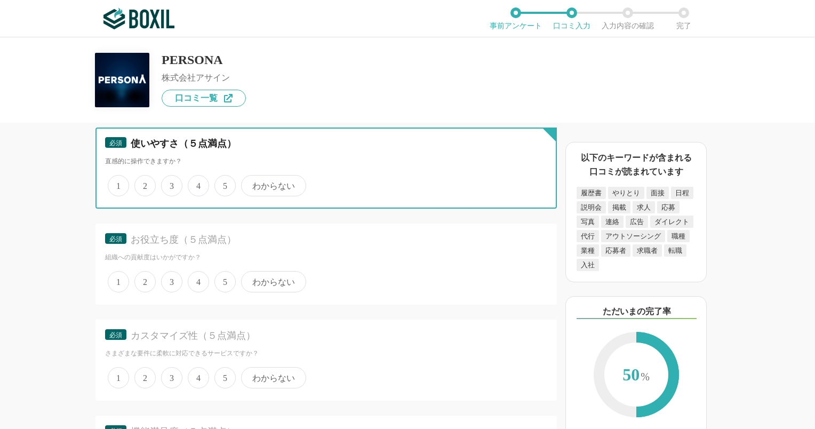
click at [224, 184] on input "5" at bounding box center [220, 180] width 7 height 7
radio input "true"
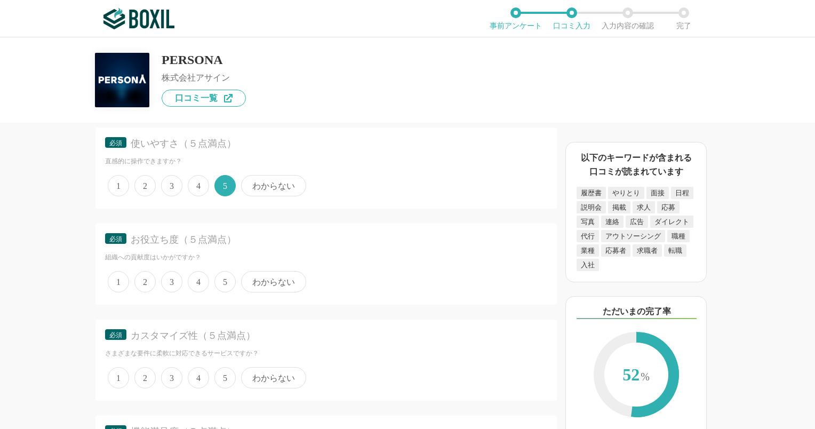
click at [226, 292] on span "5" at bounding box center [224, 281] width 21 height 21
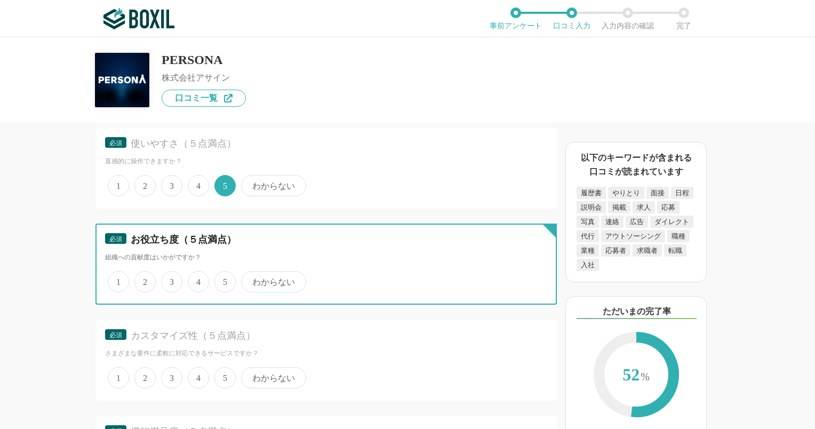
click at [224, 280] on input "5" at bounding box center [220, 276] width 7 height 7
radio input "true"
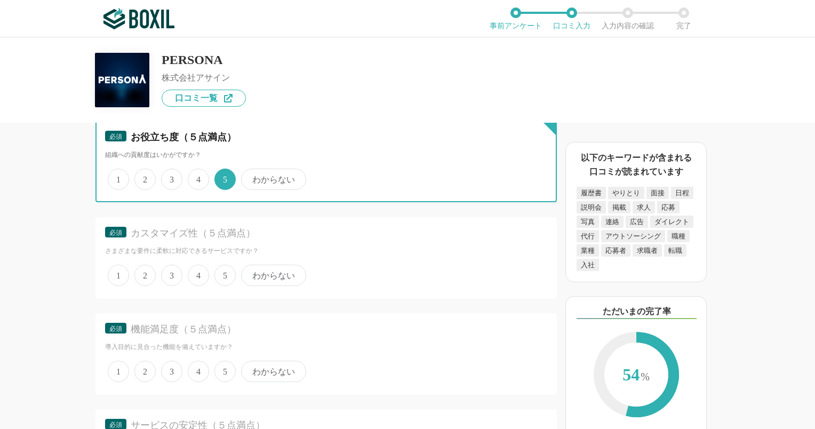
scroll to position [2241, 0]
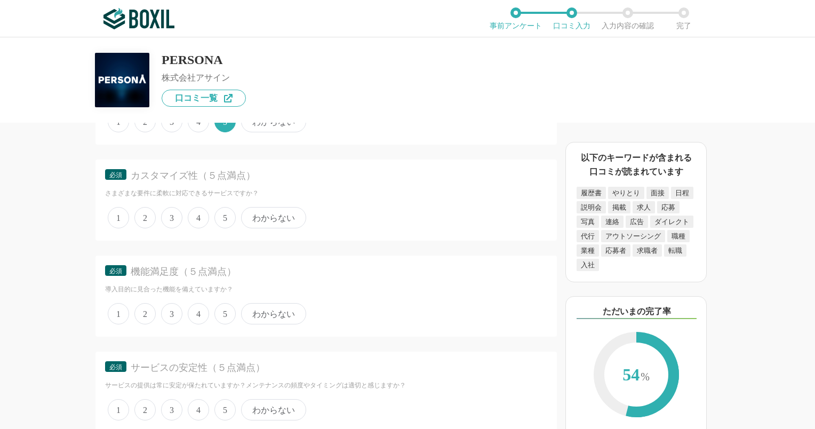
click at [229, 222] on label "5" at bounding box center [224, 217] width 21 height 21
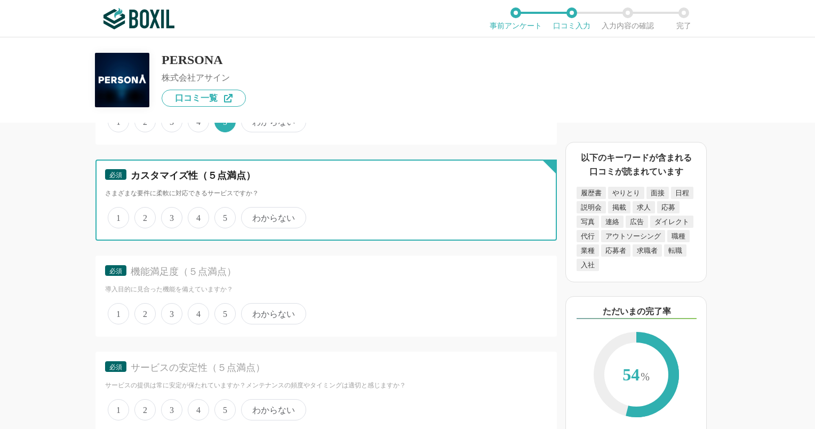
click at [224, 216] on input "5" at bounding box center [220, 212] width 7 height 7
radio input "true"
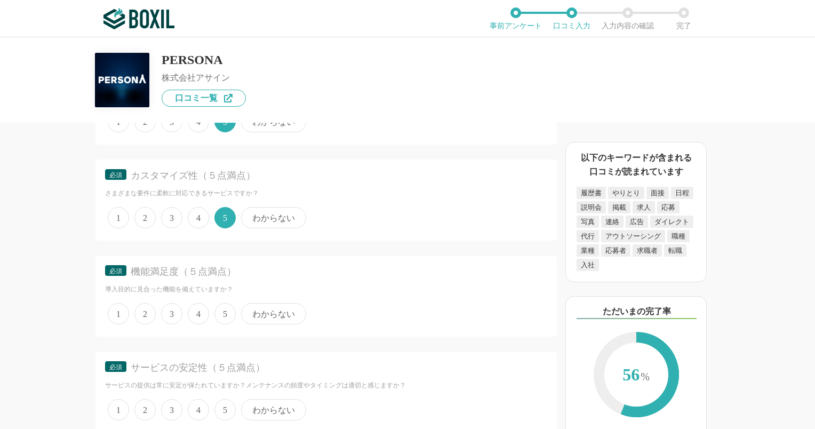
click at [221, 323] on span "5" at bounding box center [224, 313] width 21 height 21
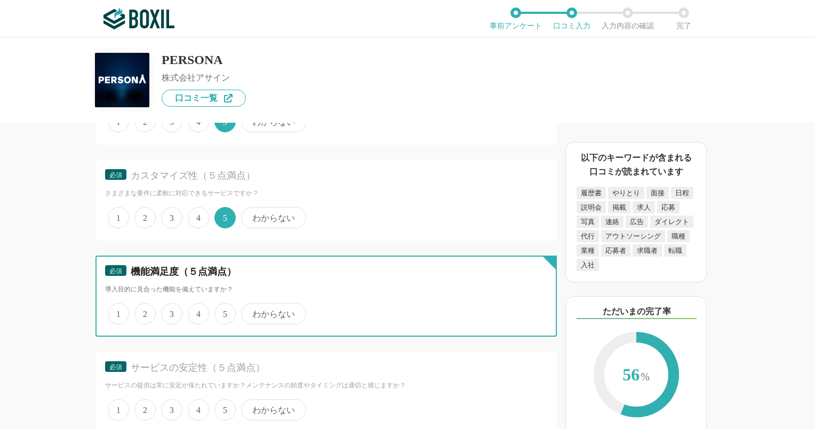
click at [221, 312] on input "5" at bounding box center [220, 308] width 7 height 7
radio input "true"
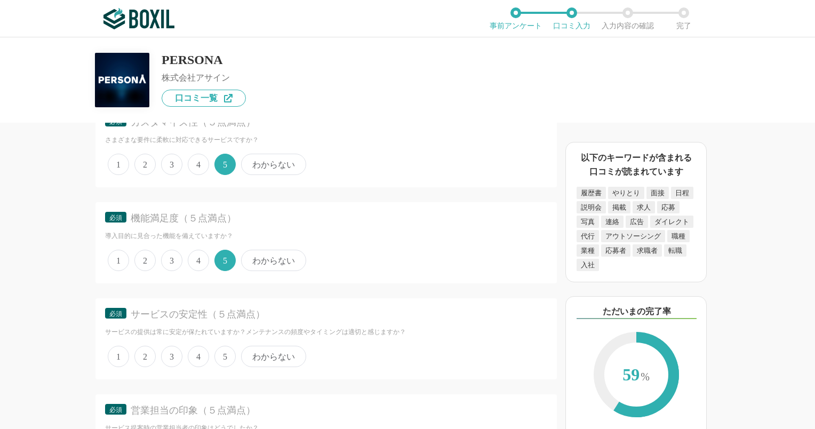
click at [222, 367] on span "5" at bounding box center [224, 356] width 21 height 21
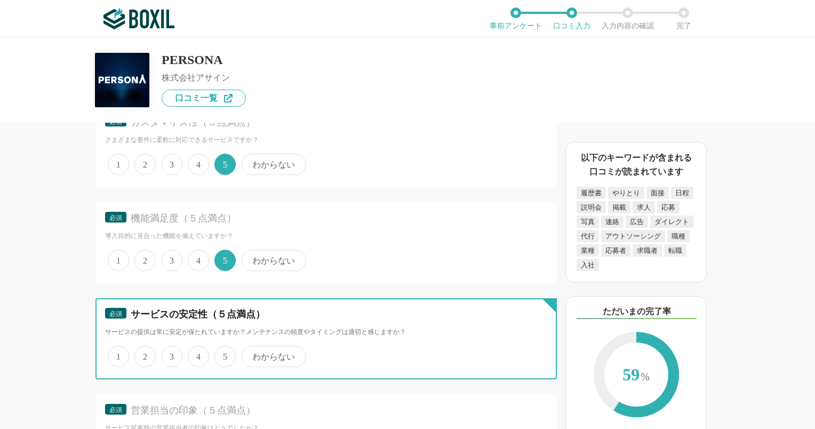
click at [222, 354] on input "5" at bounding box center [220, 350] width 7 height 7
radio input "true"
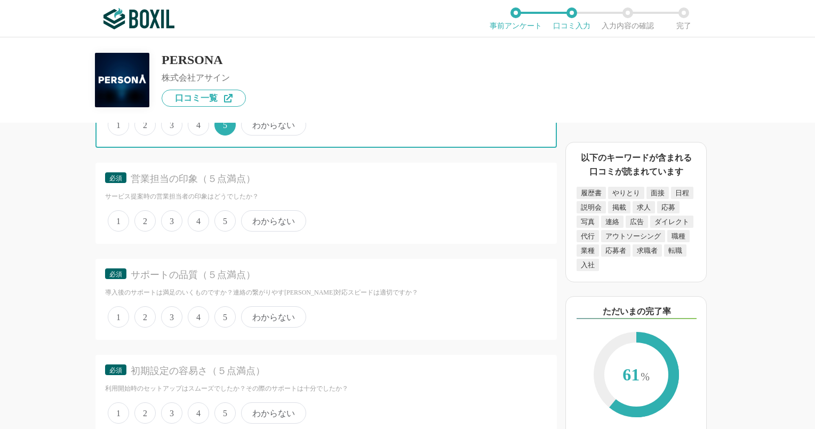
scroll to position [2508, 0]
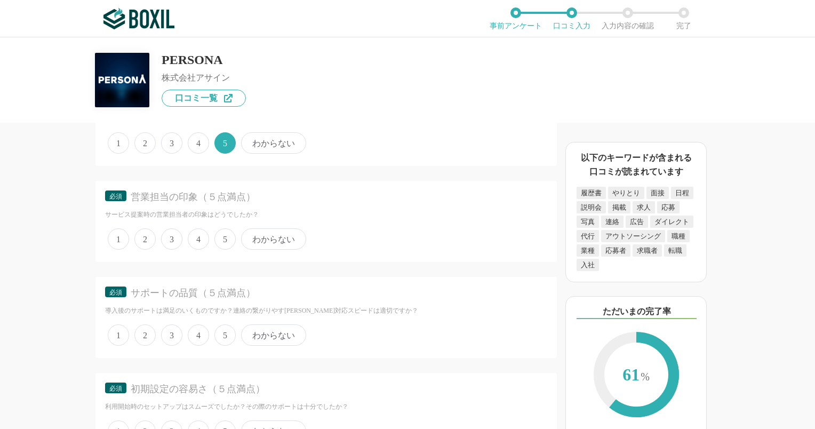
click at [225, 250] on span "5" at bounding box center [224, 238] width 21 height 21
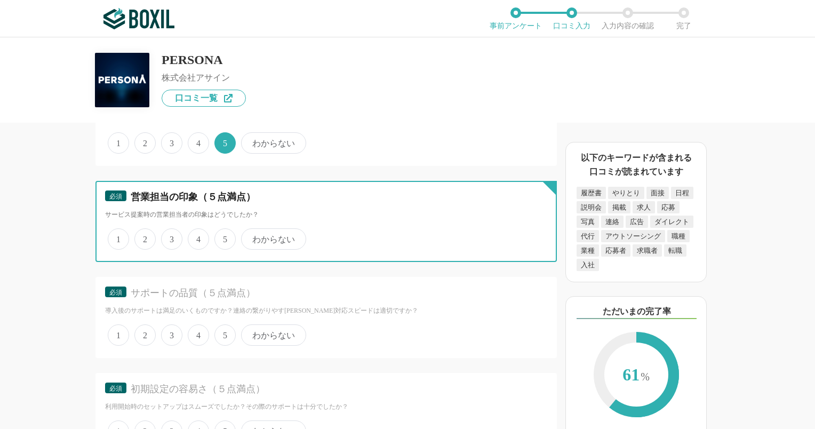
click at [224, 237] on input "5" at bounding box center [220, 233] width 7 height 7
radio input "true"
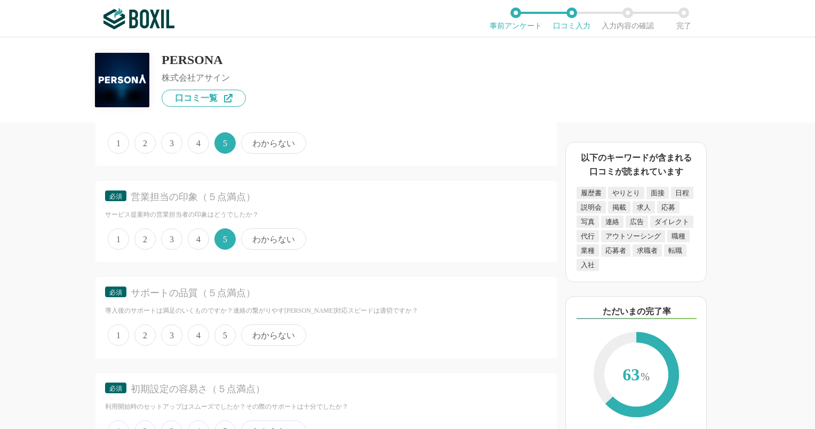
click at [225, 344] on span "5" at bounding box center [224, 334] width 21 height 21
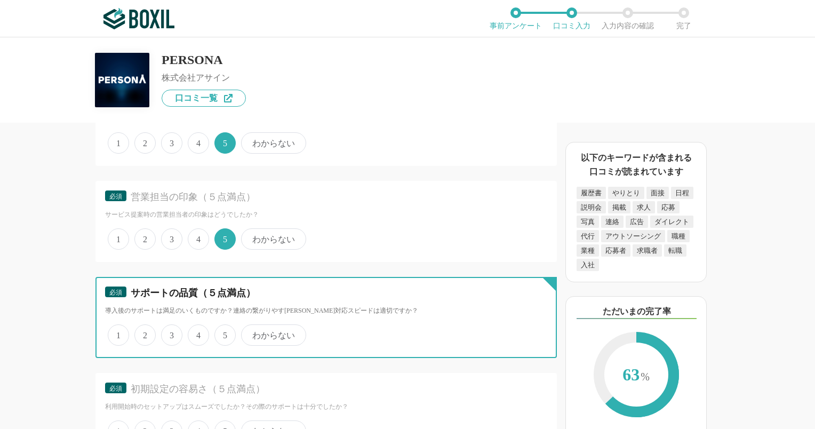
click at [224, 333] on input "5" at bounding box center [220, 329] width 7 height 7
radio input "true"
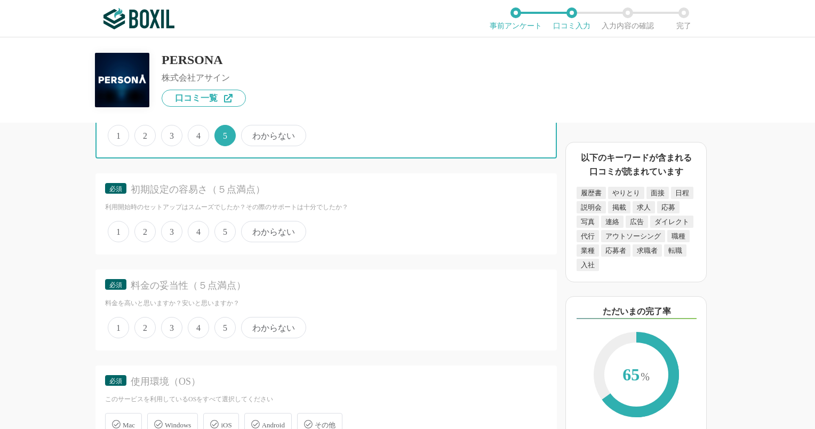
scroll to position [2721, 0]
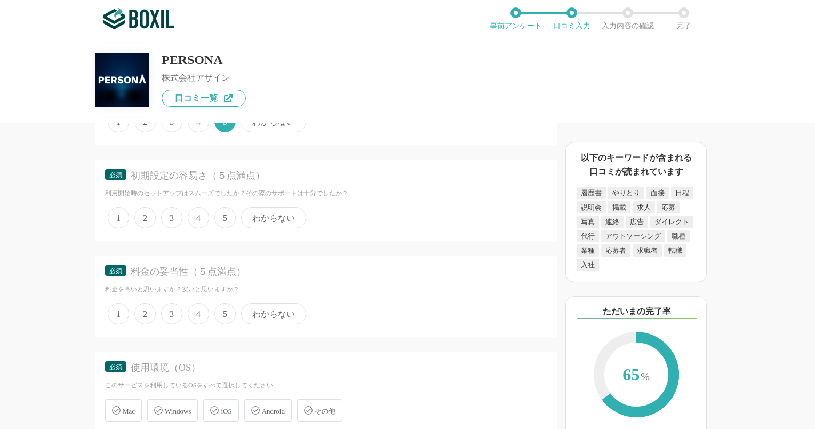
click at [224, 228] on span "5" at bounding box center [224, 217] width 21 height 21
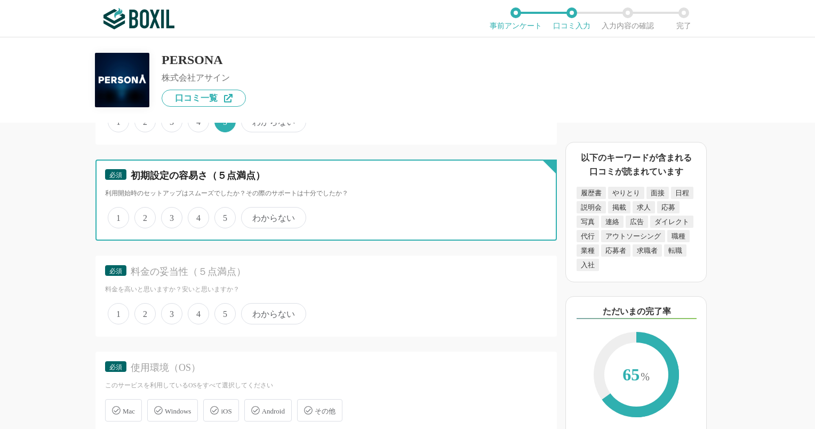
click at [224, 216] on input "5" at bounding box center [220, 212] width 7 height 7
radio input "true"
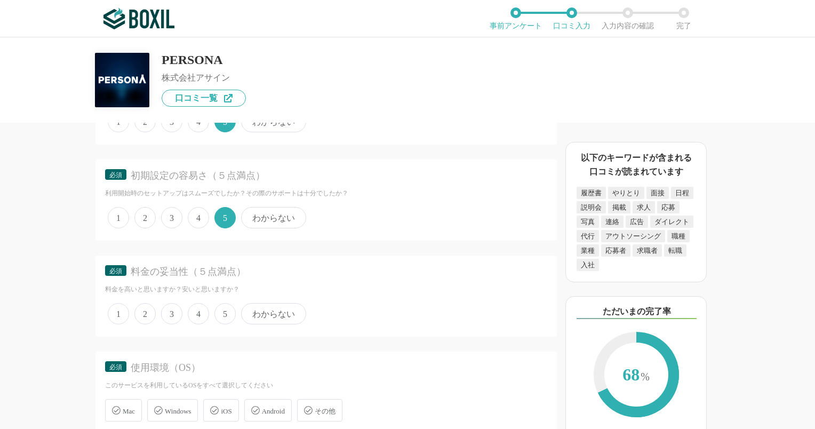
click at [220, 324] on span "5" at bounding box center [224, 313] width 21 height 21
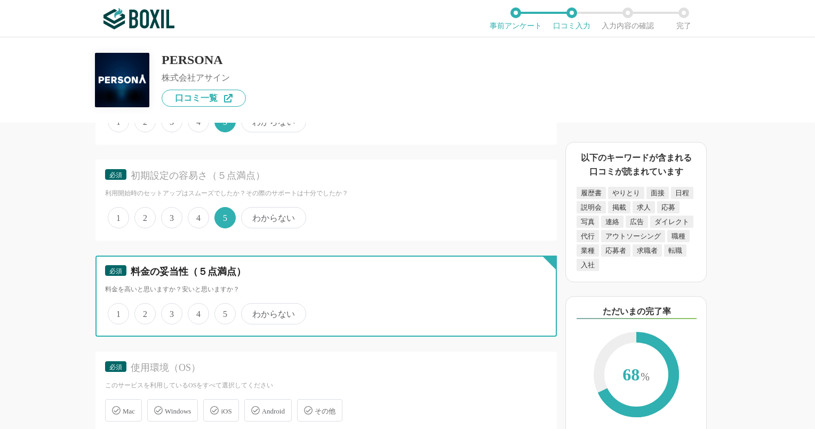
click at [220, 312] on input "5" at bounding box center [220, 308] width 7 height 7
radio input "true"
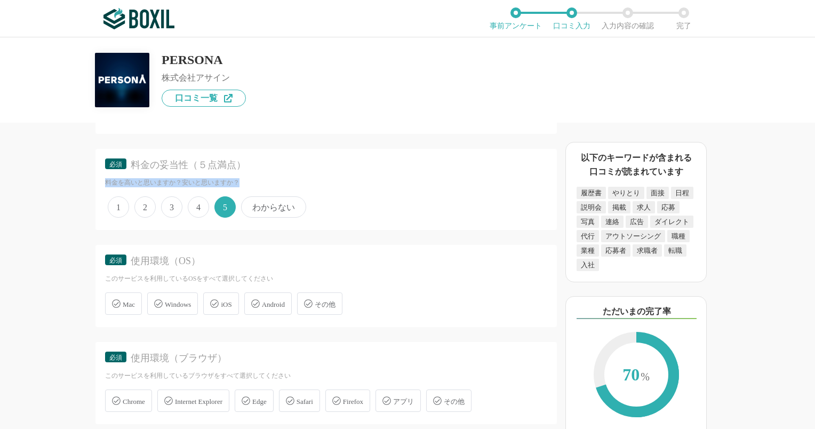
drag, startPoint x: 108, startPoint y: 196, endPoint x: 292, endPoint y: 196, distance: 184.1
click at [292, 187] on div "料金を高いと思いますか？安いと思いますか？" at bounding box center [326, 182] width 442 height 9
click at [404, 211] on div "1 2 3 4 5 わからない" at bounding box center [326, 207] width 442 height 27
click at [117, 216] on span "1" at bounding box center [118, 206] width 21 height 21
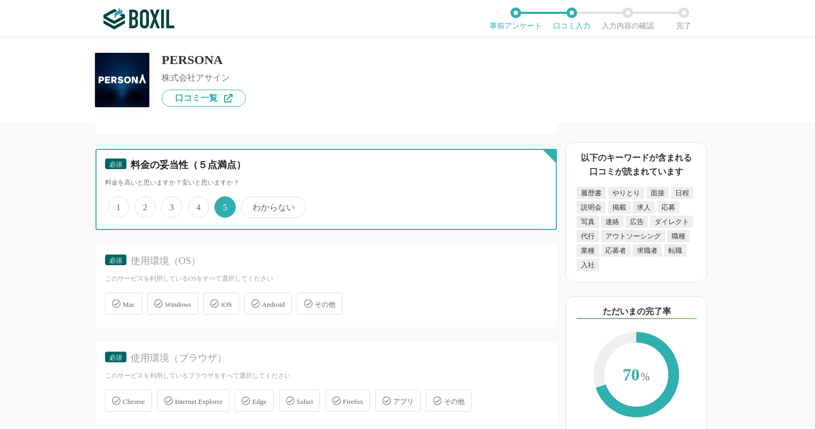
click at [117, 205] on input "1" at bounding box center [113, 201] width 7 height 7
radio input "true"
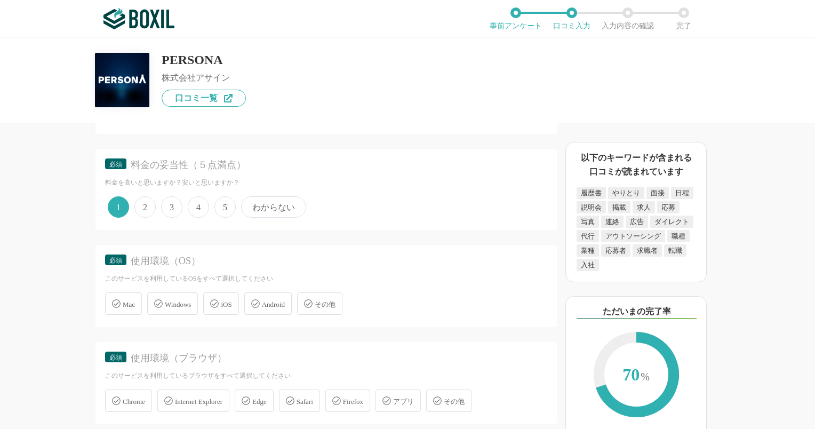
click at [229, 218] on span "5" at bounding box center [224, 206] width 21 height 21
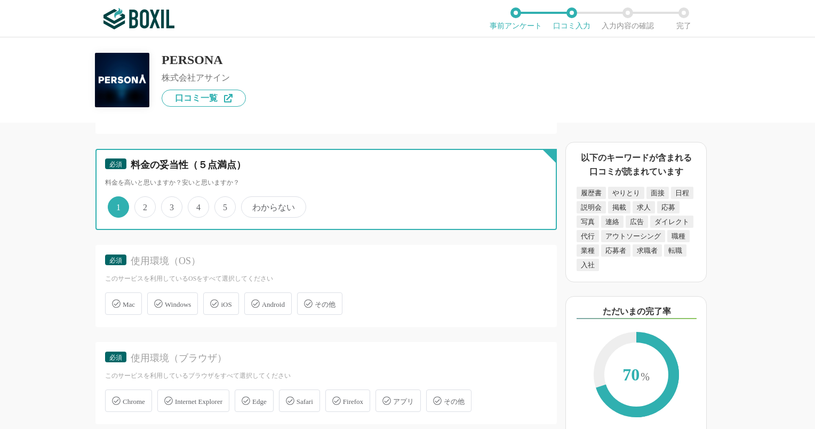
click at [224, 205] on input "5" at bounding box center [220, 201] width 7 height 7
radio input "true"
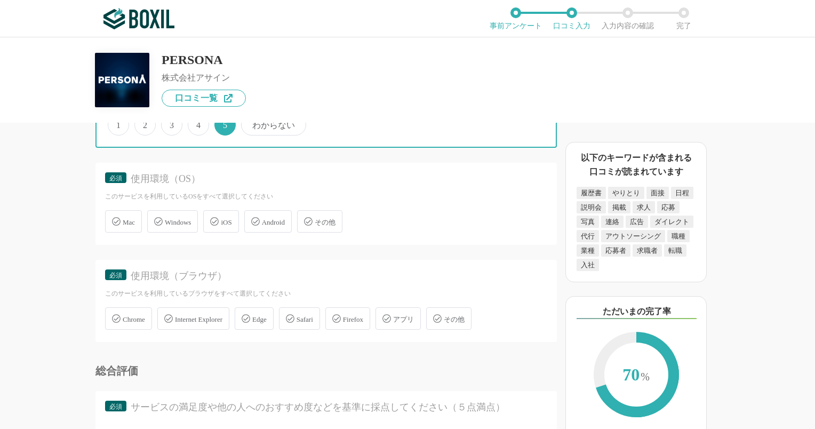
scroll to position [2934, 0]
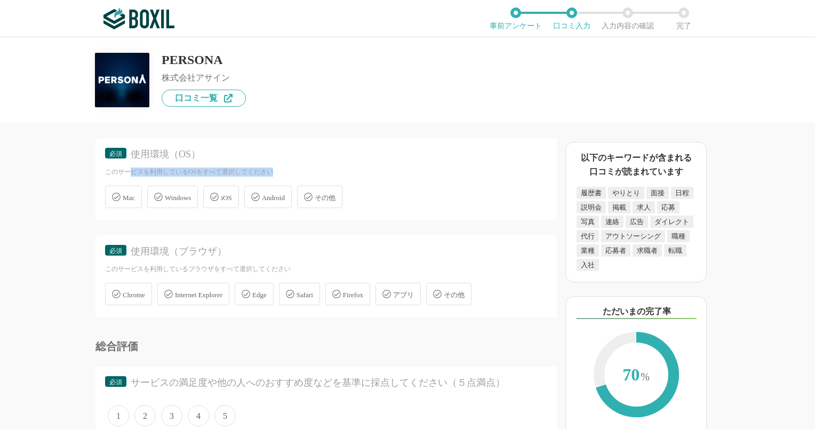
drag, startPoint x: 132, startPoint y: 188, endPoint x: 304, endPoint y: 187, distance: 171.8
click at [304, 177] on div "このサービスを利用しているOSをすべて選択してください" at bounding box center [326, 172] width 442 height 9
drag, startPoint x: 304, startPoint y: 187, endPoint x: 424, endPoint y: 188, distance: 119.5
click at [424, 177] on div "このサービスを利用しているOSをすべて選択してください" at bounding box center [326, 172] width 442 height 9
click at [166, 202] on span "Windows" at bounding box center [178, 198] width 26 height 8
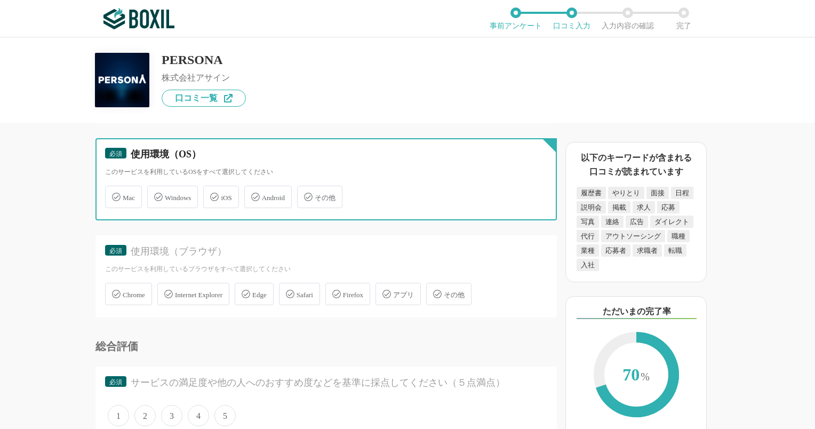
click at [156, 194] on input "Windows" at bounding box center [152, 190] width 7 height 7
checkbox input "true"
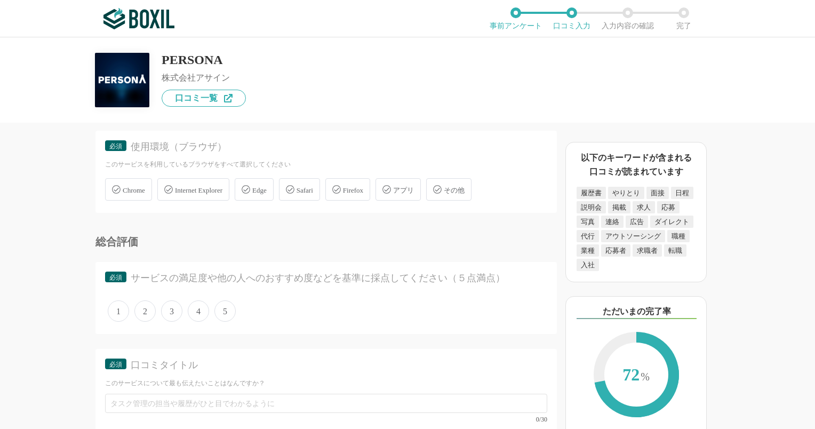
scroll to position [3041, 0]
drag, startPoint x: 137, startPoint y: 178, endPoint x: 299, endPoint y: 178, distance: 162.7
click at [299, 167] on div "このサービスを利用しているブラウザをすべて選択してください" at bounding box center [326, 162] width 442 height 9
drag, startPoint x: 299, startPoint y: 178, endPoint x: 323, endPoint y: 237, distance: 63.9
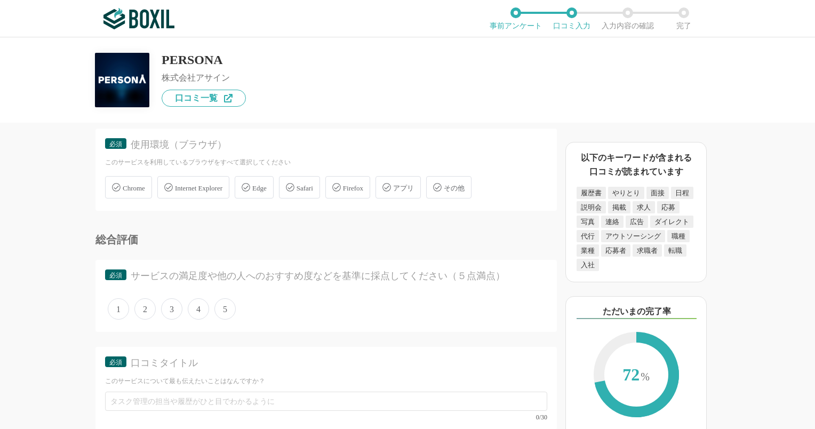
click at [139, 192] on span "Chrome" at bounding box center [134, 188] width 22 height 8
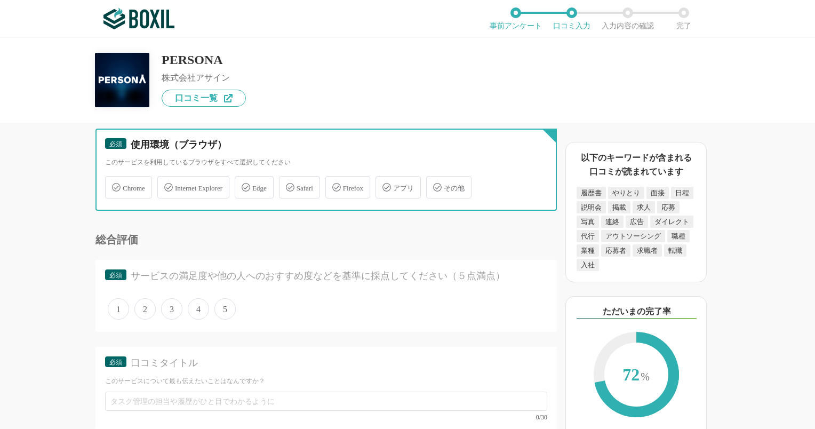
click at [114, 185] on input "Chrome" at bounding box center [110, 181] width 7 height 7
checkbox input "true"
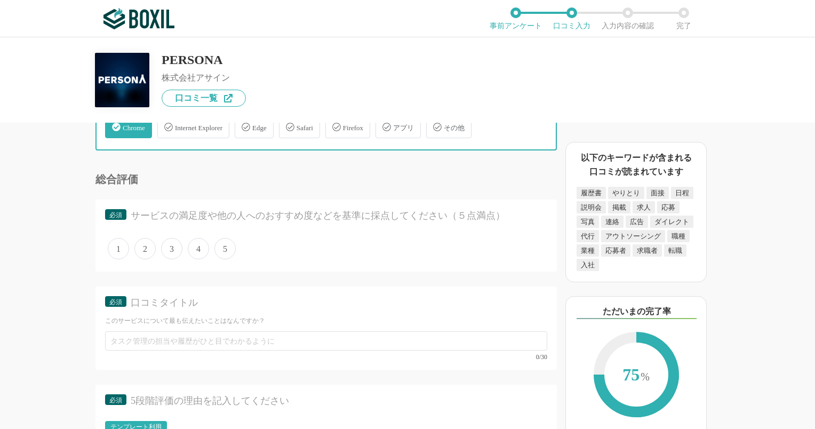
scroll to position [3148, 0]
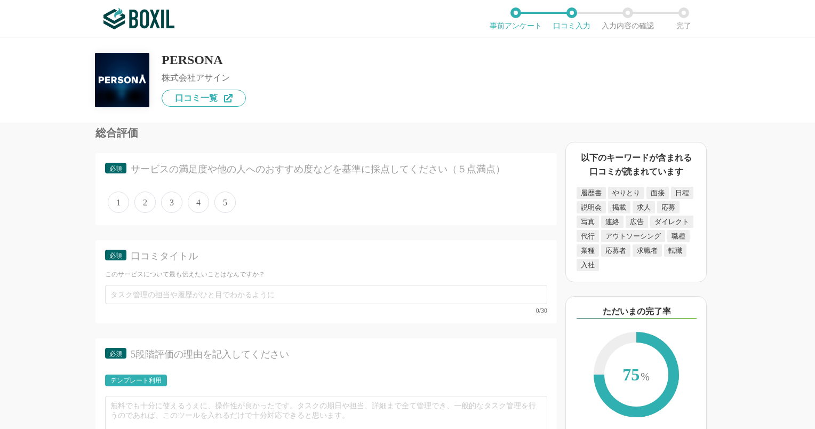
click at [224, 213] on span "5" at bounding box center [224, 202] width 21 height 21
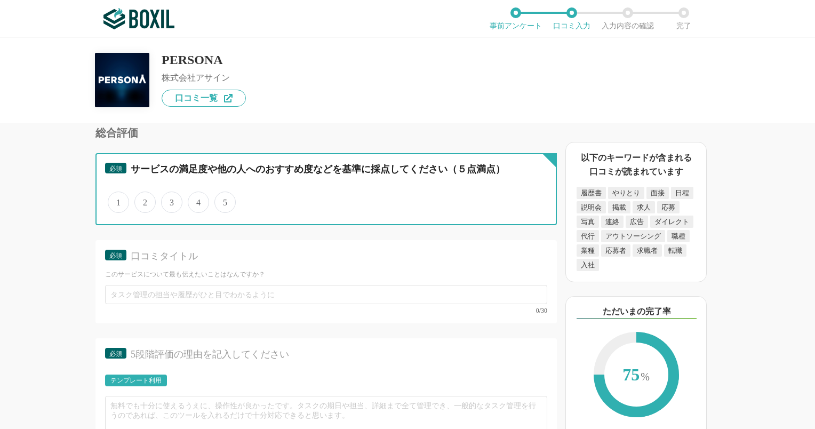
click at [224, 200] on input "5" at bounding box center [220, 196] width 7 height 7
radio input "true"
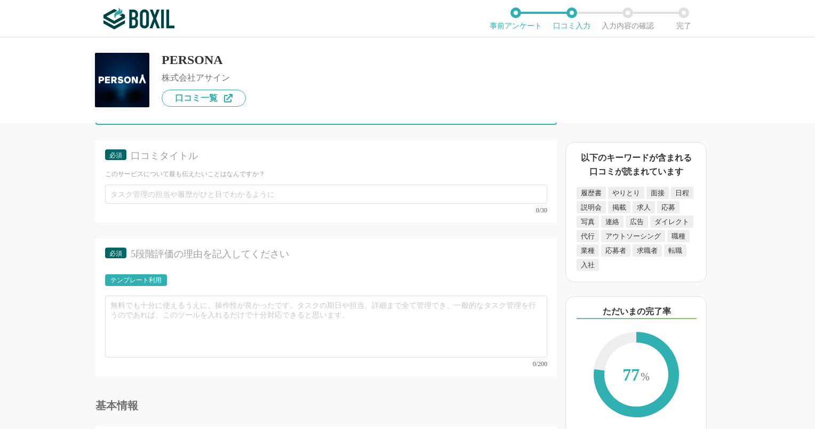
scroll to position [3254, 0]
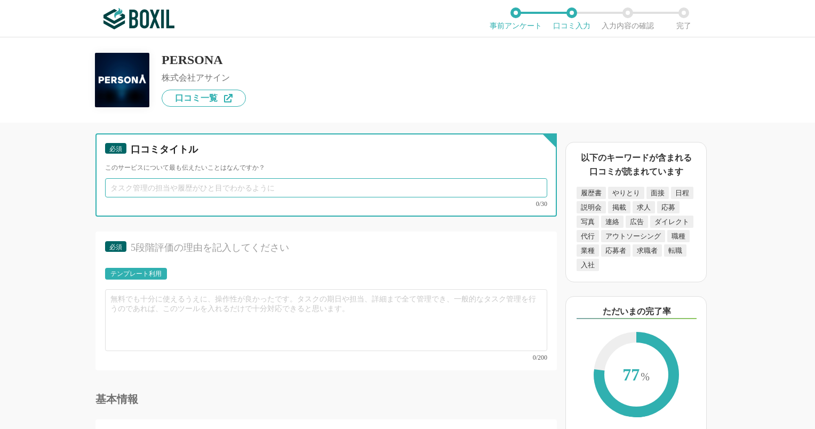
click at [233, 195] on input "text" at bounding box center [326, 187] width 442 height 19
paste input "少数精鋭人事でも、効率的に採用を推進できる仕組みを構築"
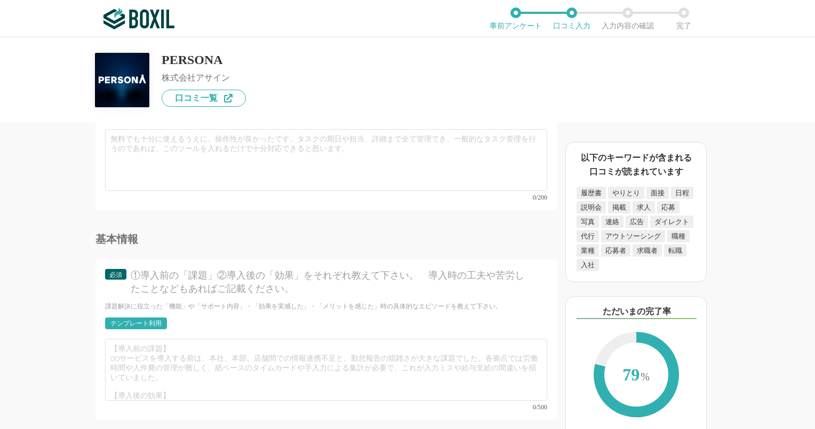
scroll to position [3361, 0]
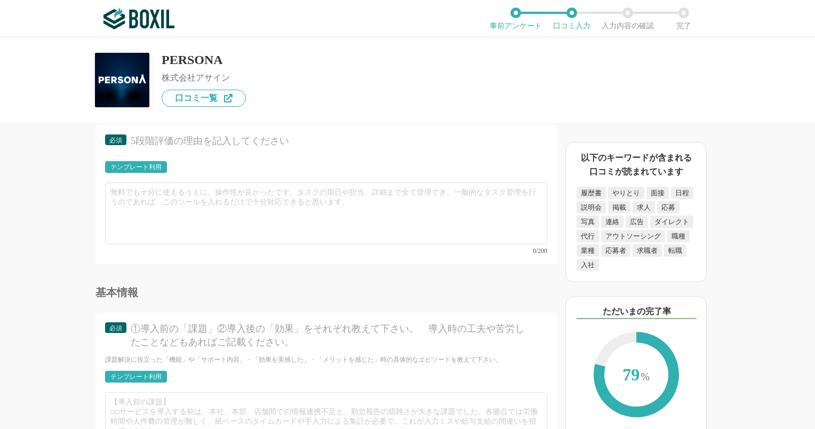
type input "少数精鋭人事でも、効率的に採用を推進できる仕組みを構築できる"
click at [138, 170] on div "テンプレート利用" at bounding box center [135, 167] width 51 height 6
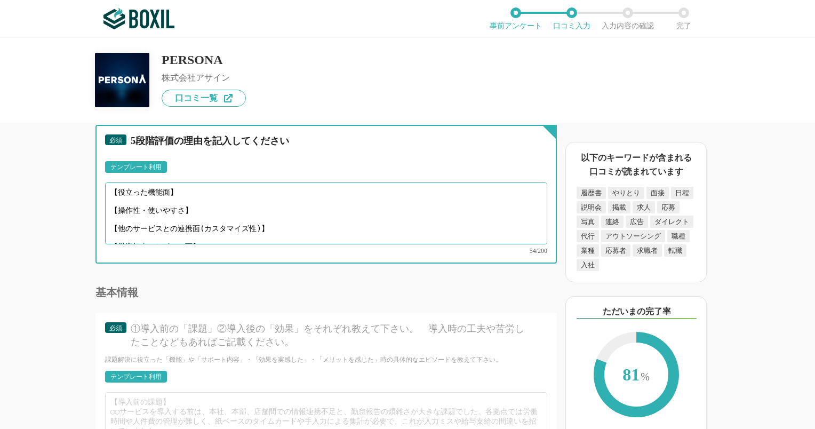
click at [201, 201] on textarea "【役立った機能面】 【操作性・使いやすさ】 【他のサービスとの連携面(カスタマイズ性)】 【営業担当やサポート面】" at bounding box center [326, 213] width 442 height 62
drag, startPoint x: 206, startPoint y: 233, endPoint x: 63, endPoint y: 191, distance: 148.4
click at [63, 191] on div "採用管理システム(ATS)の機能について（5点満点で評価してください） 複数の広告管理を一括化 1 2 3 4 5 利用していない 応募～面接までの自動化 1…" at bounding box center [290, 276] width 534 height 306
click at [188, 211] on textarea "【役立った機能面】 【操作性・使いやすさ】 【他のサービスとの連携面(カスタマイズ性)】 【営業担当やサポート面】" at bounding box center [326, 213] width 442 height 62
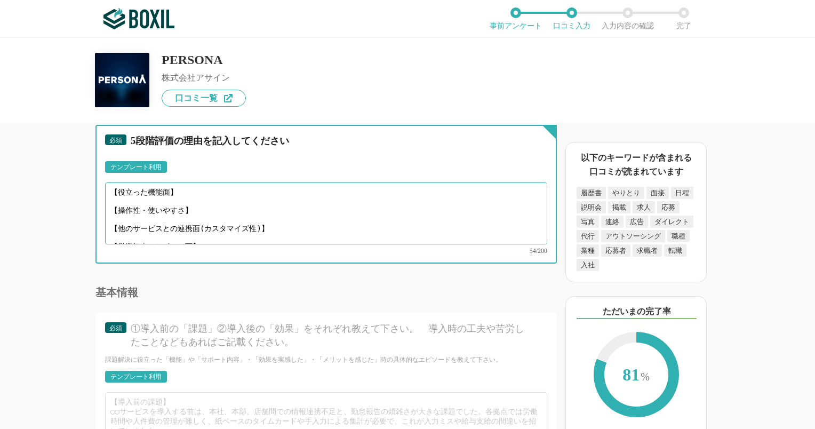
click at [194, 203] on textarea "【役立った機能面】 【操作性・使いやすさ】 【他のサービスとの連携面(カスタマイズ性)】 【営業担当やサポート面】" at bounding box center [326, 213] width 442 height 62
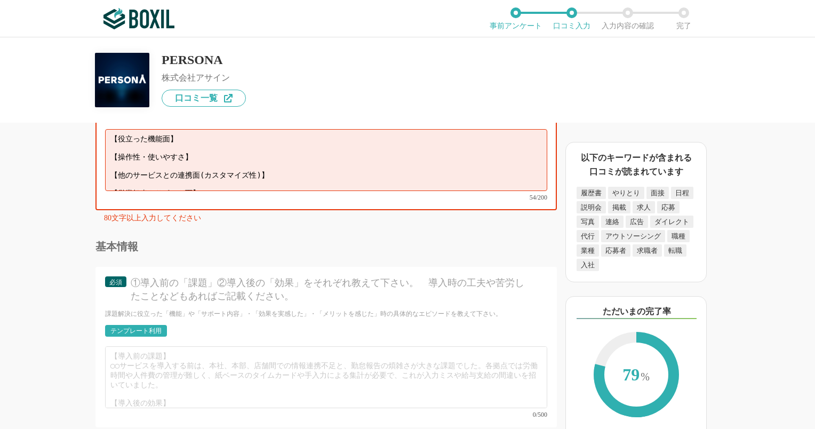
drag, startPoint x: 168, startPoint y: 171, endPoint x: 105, endPoint y: 138, distance: 70.9
click at [105, 138] on div "テンプレート利用 ፠テンプレート文言が変更されてない箇所がある、または使用できないテキスト（記号）が含まれています。 【役立った機能面】 【操作性・使いやすさ…" at bounding box center [326, 154] width 442 height 93
paste textarea "書類情報登録機能の自動化（ほとんどの媒体との連携が可能） 分析機能が充実している点 担当者の方が非常に親身にご対応くださる点 ・契約前には、弊社の課題解決に向…"
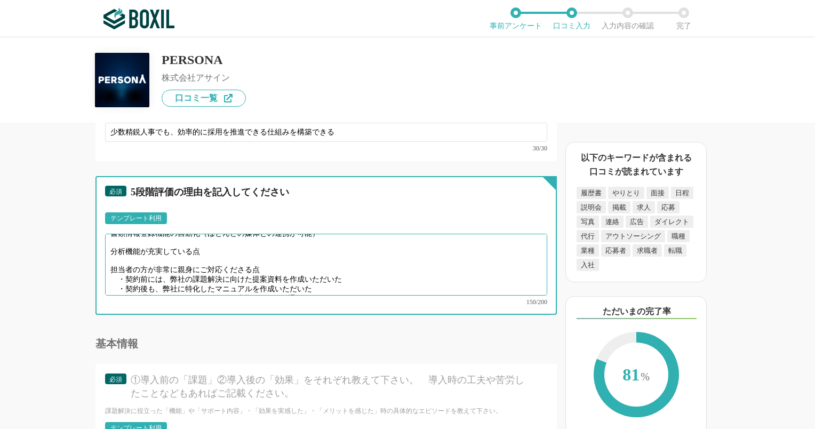
scroll to position [3308, 0]
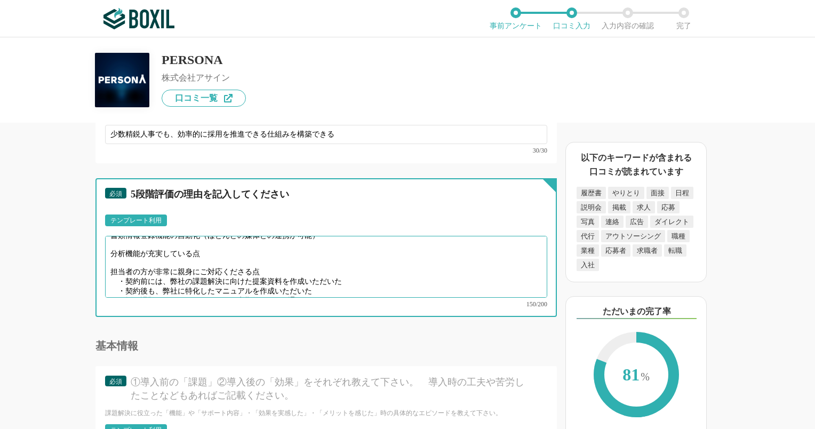
click at [132, 252] on textarea "書類情報登録機能の自動化（ほとんどの媒体との連携が可能） 分析機能が充実している点 担当者の方が非常に親身にご対応くださる点 ・契約前には、弊社の課題解決に向…" at bounding box center [326, 267] width 442 height 62
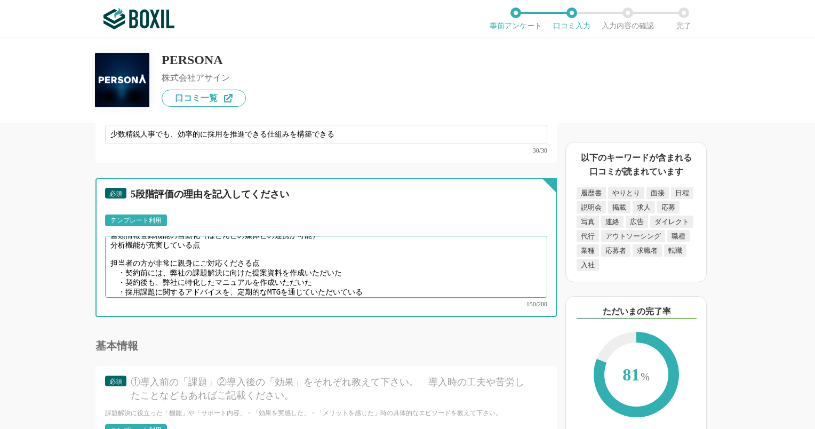
scroll to position [3, 0]
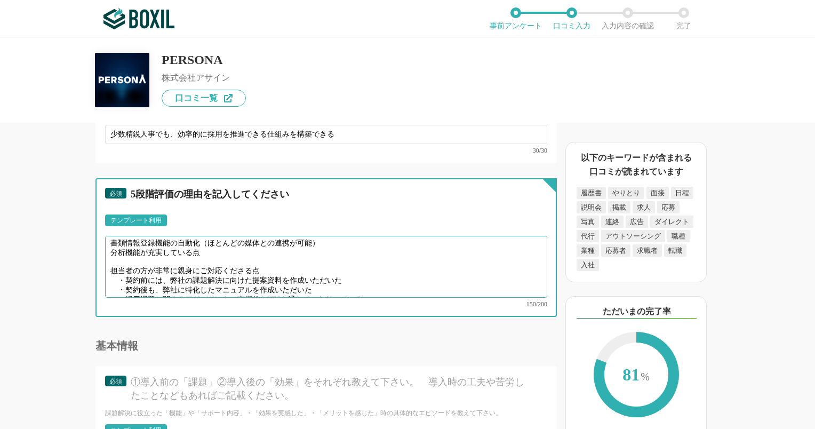
click at [131, 265] on textarea "書類情報登録機能の自動化（ほとんどの媒体との連携が可能） 分析機能が充実している点 担当者の方が非常に親身にご対応くださる点 ・契約前には、弊社の課題解決に向…" at bounding box center [326, 267] width 442 height 62
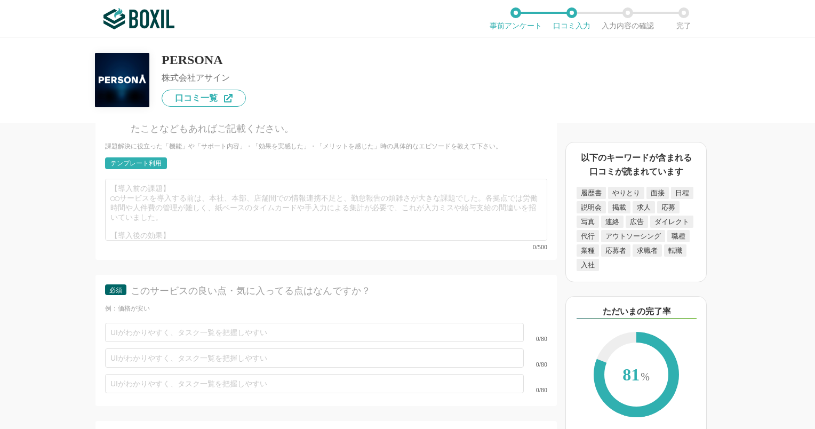
scroll to position [3521, 0]
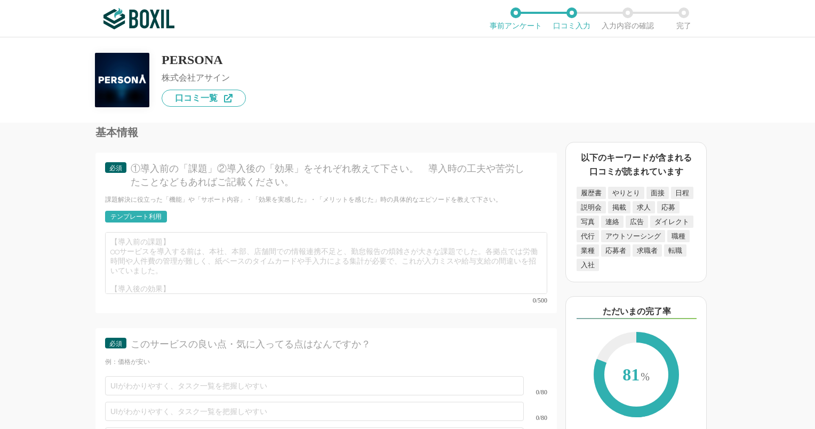
type textarea "書類情報登録機能の自動化（ほとんどの媒体との連携が可能） 分析機能が充実している点 担当者の方が非常に親身にご対応くださる点 ・契約前には、弊社の課題解決に向…"
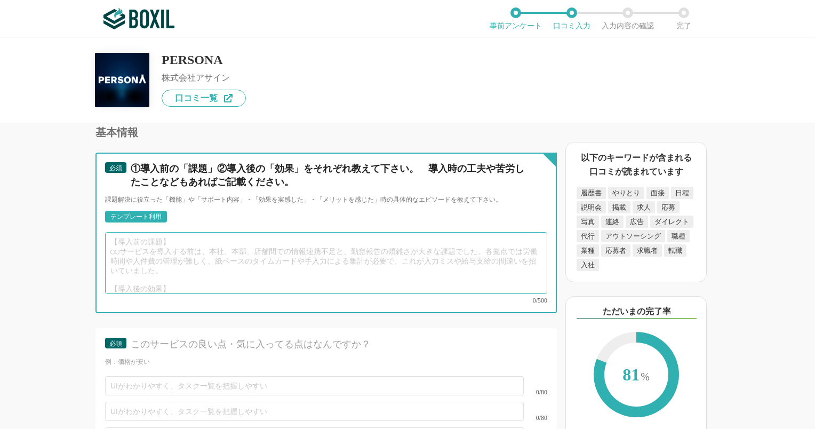
click at [166, 253] on textarea at bounding box center [326, 263] width 442 height 62
paste textarea "・候補者登録工数の削減　(手入力で候補者登録をする必要がなくなった) ・プラットフォーム媒体との連携ができる点も工数削減に大きく貢献しております ・情報が属人…"
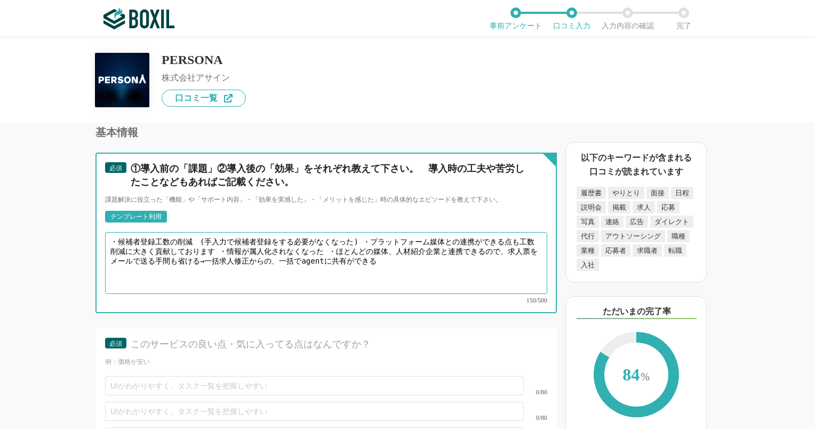
click at [363, 239] on textarea "・候補者登録工数の削減　(手入力で候補者登録をする必要がなくなった) ・プラットフォーム媒体との連携ができる点も工数削減に大きく貢献しております ・情報が属人…" at bounding box center [326, 263] width 442 height 62
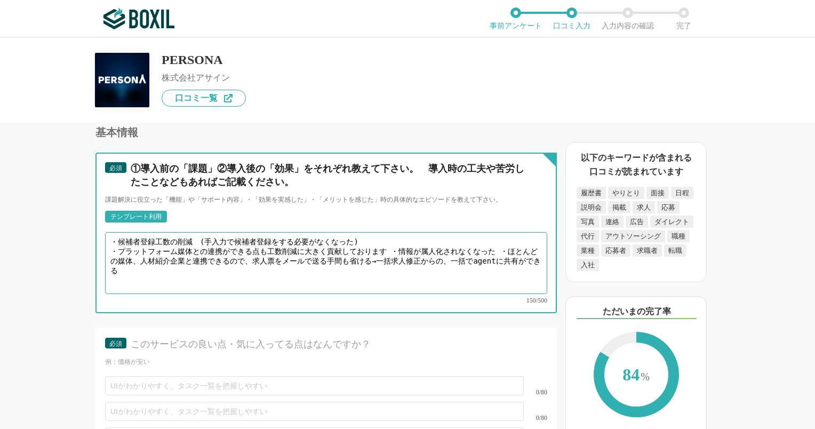
click at [388, 250] on textarea "・候補者登録工数の削減　(手入力で候補者登録をする必要がなくなった) ・プラットフォーム媒体との連携ができる点も工数削減に大きく貢献しております ・情報が属人…" at bounding box center [326, 263] width 442 height 62
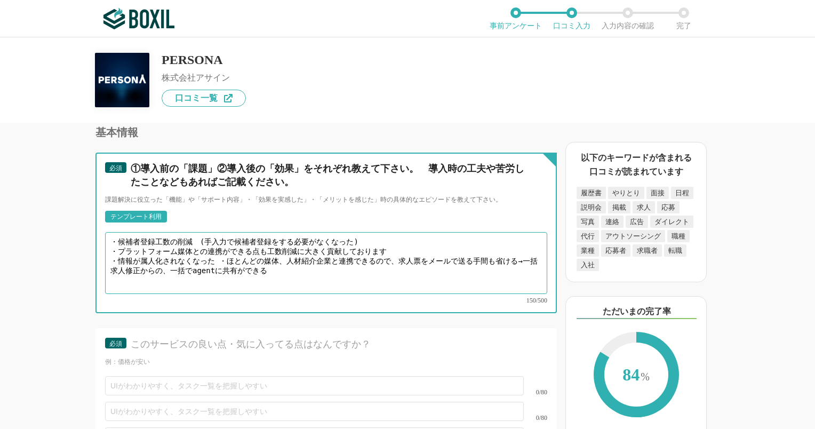
click at [220, 254] on textarea "・候補者登録工数の削減　(手入力で候補者登録をする必要がなくなった) ・プラットフォーム媒体との連携ができる点も工数削減に大きく貢献しております ・情報が属人…" at bounding box center [326, 263] width 442 height 62
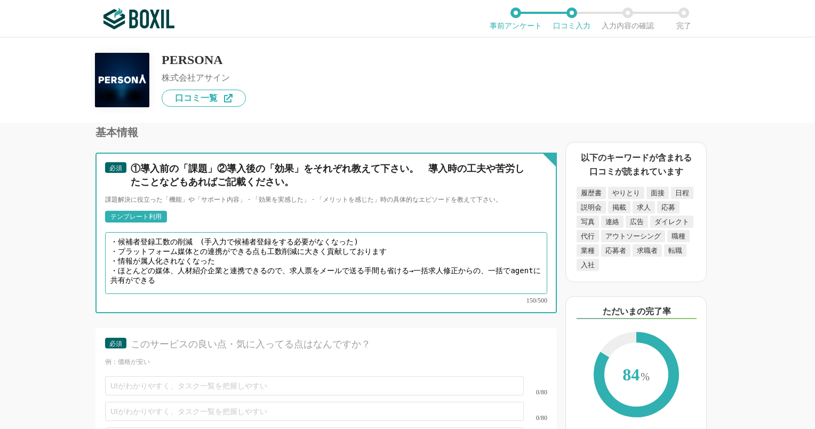
click at [411, 261] on textarea "・候補者登録工数の削減　(手入力で候補者登録をする必要がなくなった) ・プラットフォーム媒体との連携ができる点も工数削減に大きく貢献しております ・情報が属人…" at bounding box center [326, 263] width 442 height 62
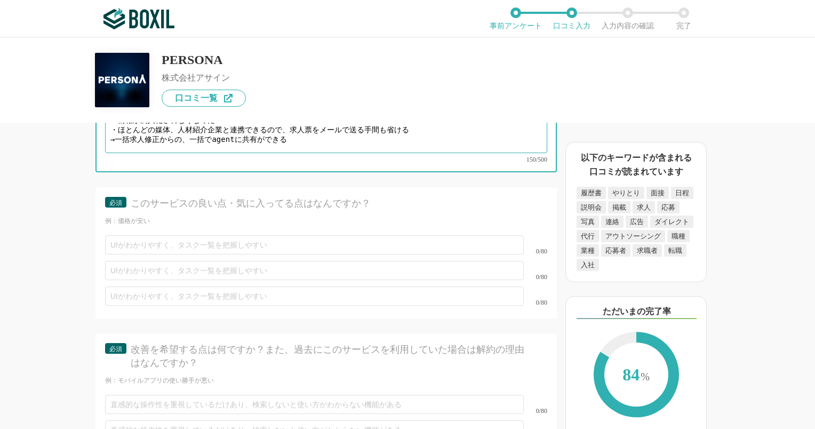
scroll to position [3681, 0]
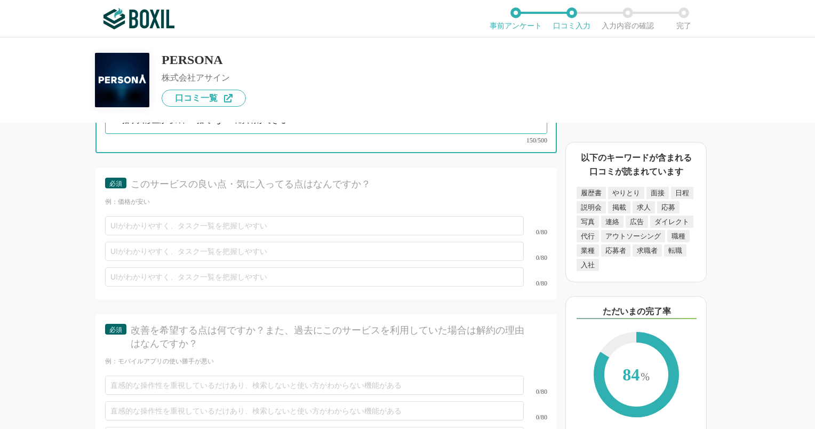
type textarea "・候補者登録工数の削減　(手入力で候補者登録をする必要がなくなった) ・プラットフォーム媒体との連携ができる点も工数削減に大きく貢献しております ・情報が属人…"
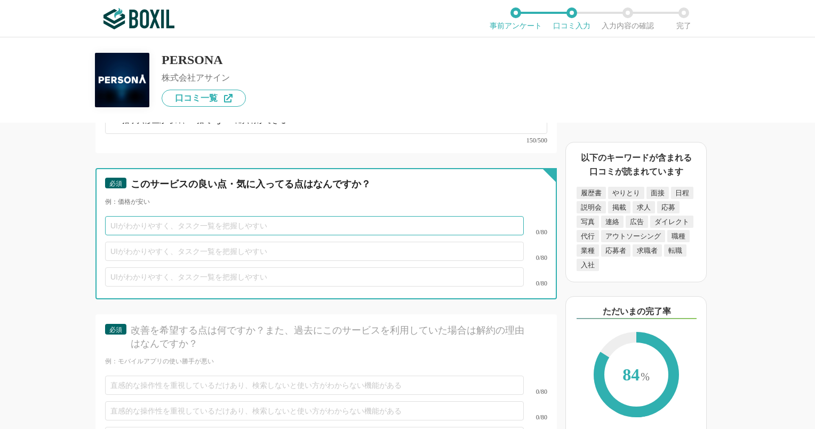
click at [219, 224] on input "text" at bounding box center [314, 225] width 419 height 19
type input "書類読み取りの自動化による工数削減(偏差値・転職回数・前職のURLが載る点も助かる)"
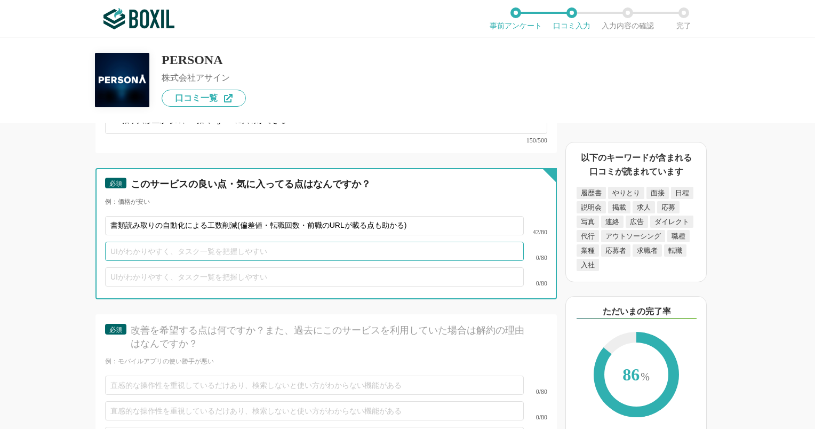
click at [218, 243] on input "text" at bounding box center [314, 251] width 419 height 19
drag, startPoint x: 151, startPoint y: 242, endPoint x: 98, endPoint y: 242, distance: 52.8
click at [98, 242] on div "必須 このサービスの良い点・気に入ってる点はなんですか？ 例：価格が安い 書類読み取りの自動化による工数削減(偏差値・転職回数・前職のURLが載る点も助かる)…" at bounding box center [325, 233] width 461 height 131
paste input "の方が非常に親身になって対応してくれる"
type input "担当者の方が非常に親身になって対応してくれる"
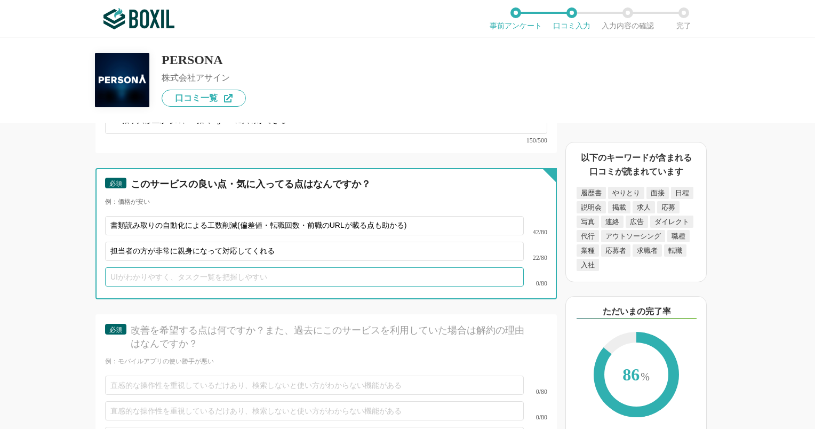
click at [193, 273] on input "text" at bounding box center [314, 276] width 419 height 19
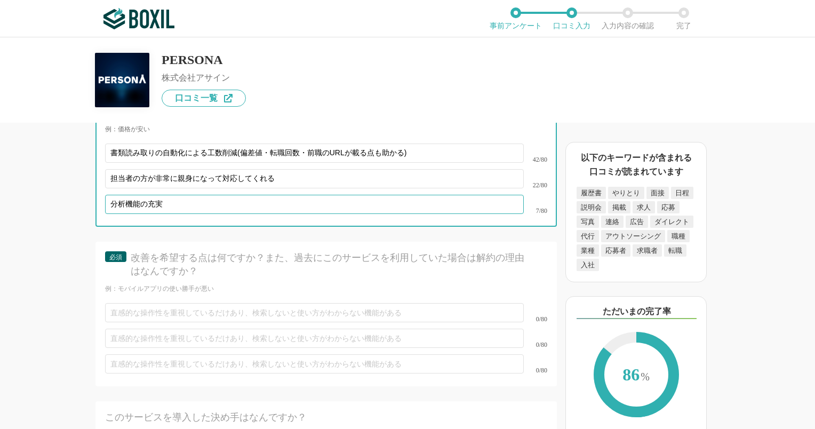
scroll to position [3841, 0]
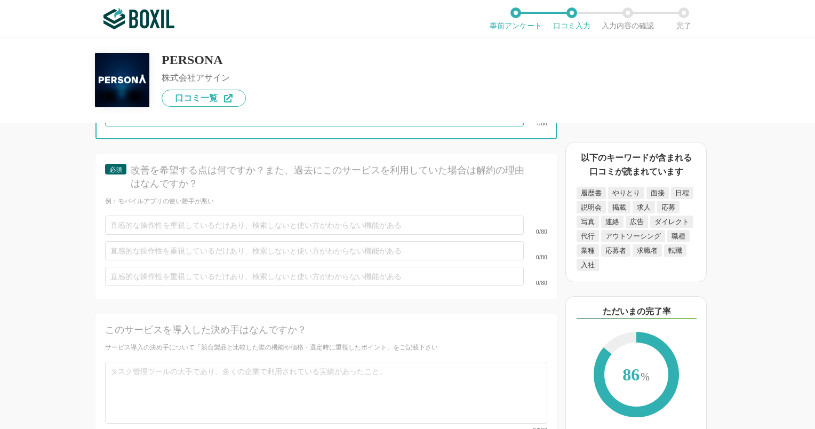
type input "分析機能の充実"
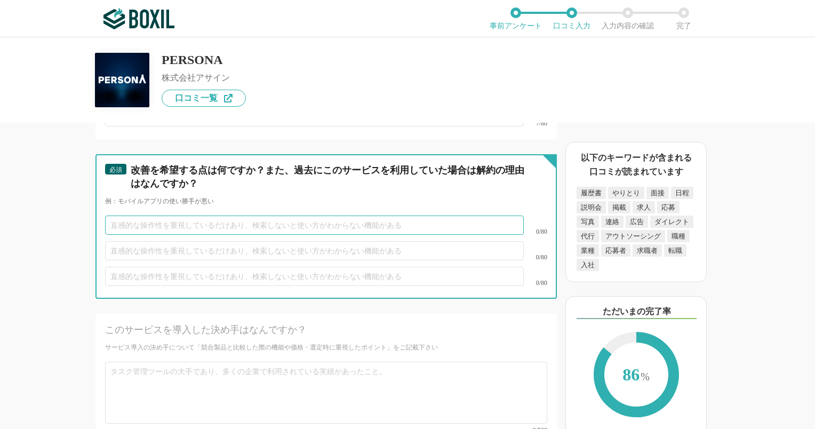
click at [177, 222] on input "text" at bounding box center [314, 225] width 419 height 19
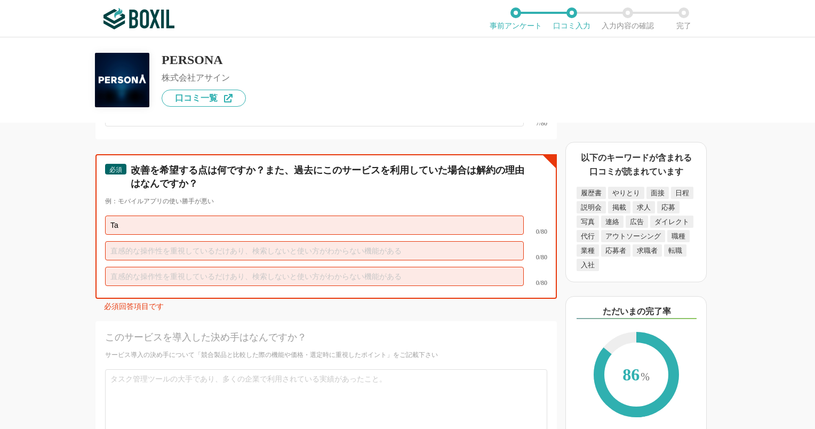
type input "T"
paste input "外部サービス連携の多様化"
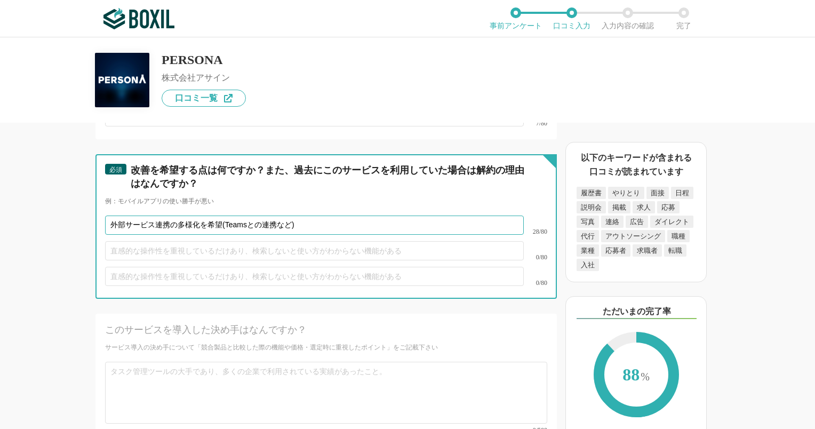
click at [227, 217] on input "外部サービス連携の多様化を希望(Teamsとの連携など)" at bounding box center [314, 225] width 419 height 19
click at [226, 217] on input "外部サービス連携の多様化を希望(Teamsとの連携など)" at bounding box center [314, 225] width 419 height 19
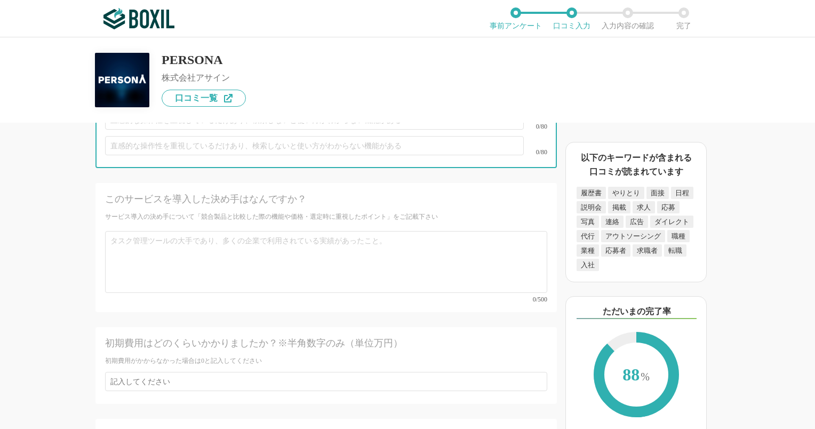
scroll to position [4001, 0]
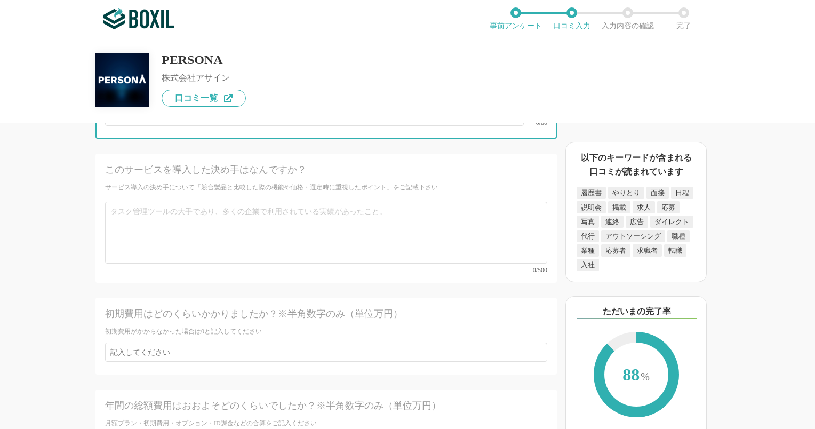
type input "外部サービス連携の多様化を希望(コミュニケーションツールでTeamsとの連携ができるとよい)"
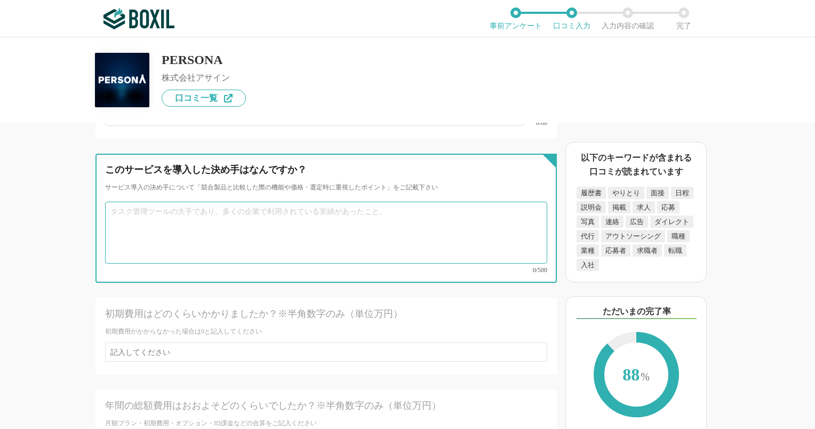
click at [227, 243] on textarea at bounding box center [326, 233] width 442 height 62
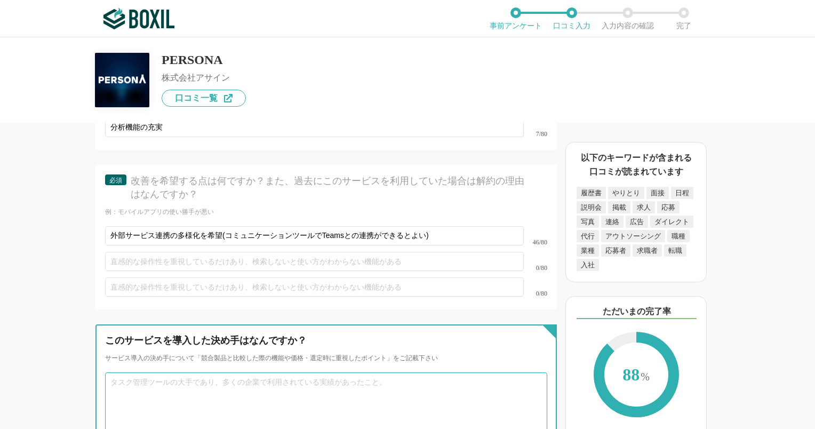
scroll to position [3895, 0]
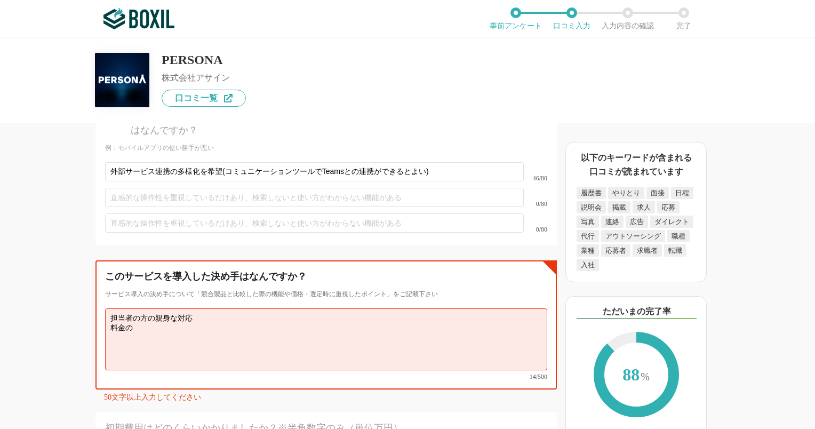
drag, startPoint x: 150, startPoint y: 322, endPoint x: 94, endPoint y: 322, distance: 56.6
click at [94, 322] on div "採用管理システム(ATS)の機能について（5点満点で評価してください） 複数の広告管理を一括化 1 2 3 4 5 利用していない 応募～面接までの自動化 1…" at bounding box center [290, 276] width 534 height 306
paste textarea "リーズナブルでありながら、機能面は充実している"
click at [355, 322] on textarea "担当者の方の親身な対応 料金はリーズナブルでありながら、機能面は充実している" at bounding box center [326, 339] width 442 height 62
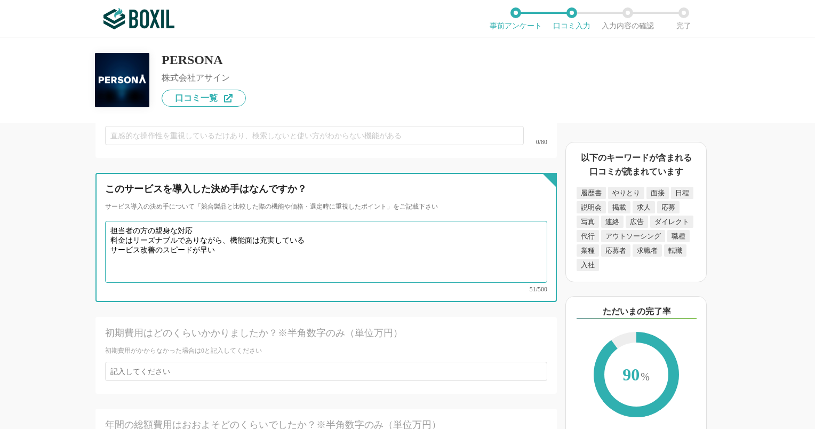
scroll to position [4108, 0]
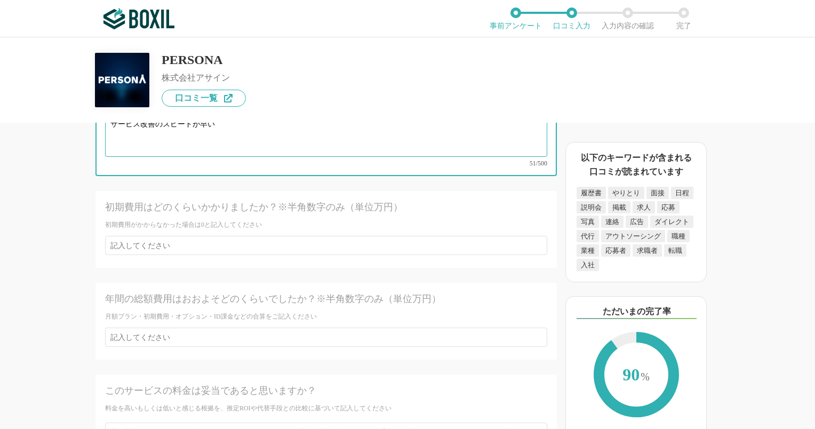
type textarea "担当者の方の親身な対応 料金はリーズナブルでありながら、機能面は充実している サービス改善のスピードが早い"
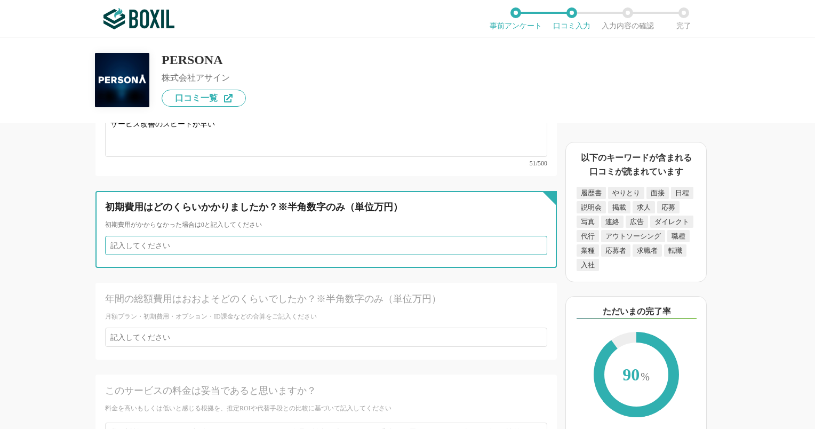
click at [144, 236] on input "number" at bounding box center [326, 245] width 442 height 19
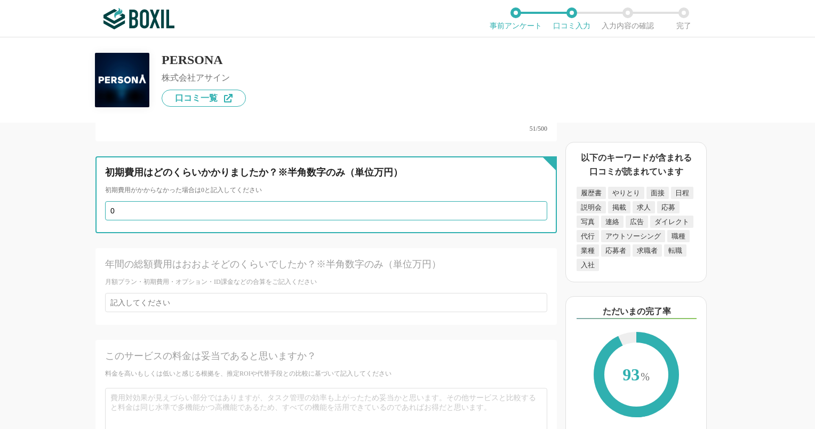
scroll to position [4161, 0]
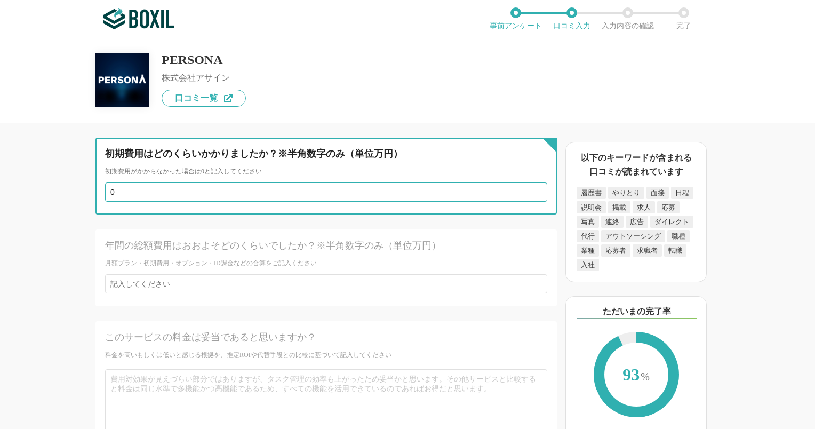
type input "0"
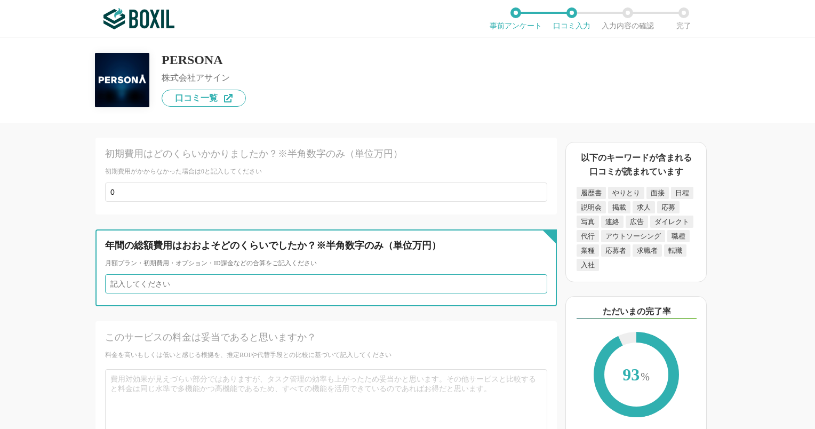
click at [128, 274] on input "number" at bounding box center [326, 283] width 442 height 19
type input "84"
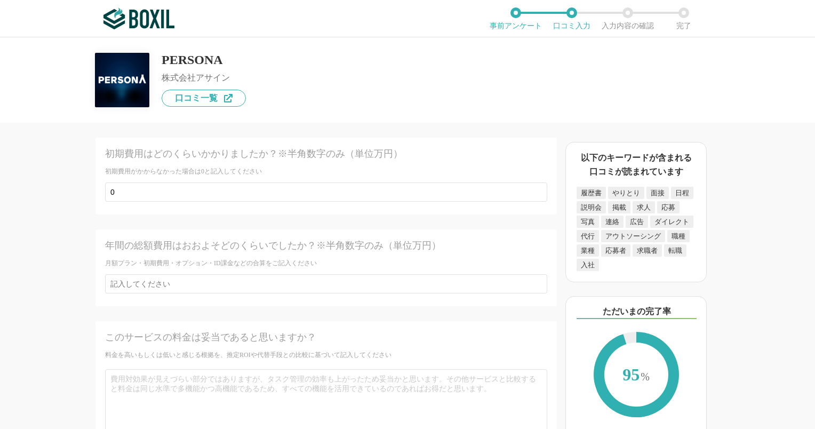
click at [375, 331] on div "このサービスの料金は妥当であると思いますか？" at bounding box center [304, 337] width 398 height 13
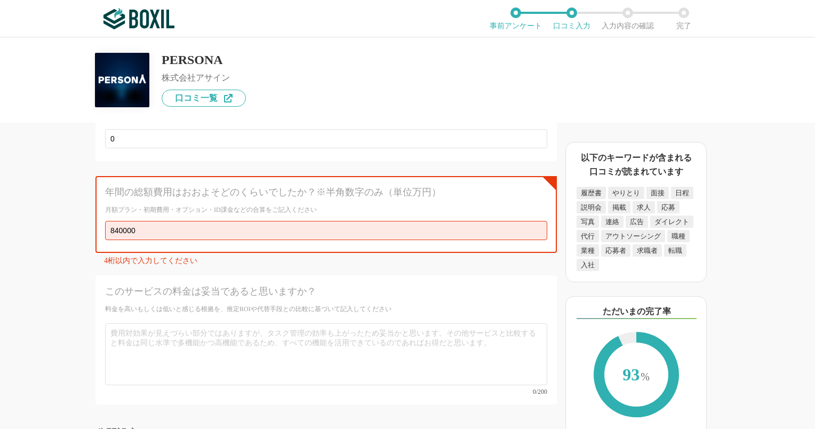
click at [93, 256] on div "採用管理システム(ATS)の機能について（5点満点で評価してください） 複数の広告管理を一括化 1 2 3 4 5 利用していない 応募～面接までの自動化 1…" at bounding box center [290, 276] width 534 height 306
click at [314, 285] on div "このサービスの料金は妥当であると思いますか？" at bounding box center [326, 295] width 442 height 20
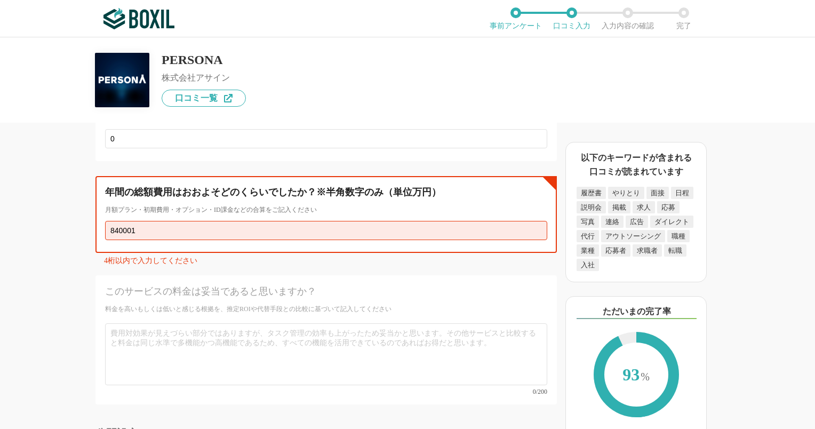
click at [532, 221] on input "840001" at bounding box center [326, 230] width 442 height 19
type input "840002"
click at [532, 221] on input "840002" at bounding box center [326, 230] width 442 height 19
drag, startPoint x: 116, startPoint y: 217, endPoint x: 77, endPoint y: 218, distance: 39.0
click at [77, 218] on div "採用管理システム(ATS)の機能について（5点満点で評価してください） 複数の広告管理を一括化 1 2 3 4 5 利用していない 応募～面接までの自動化 1…" at bounding box center [290, 276] width 534 height 306
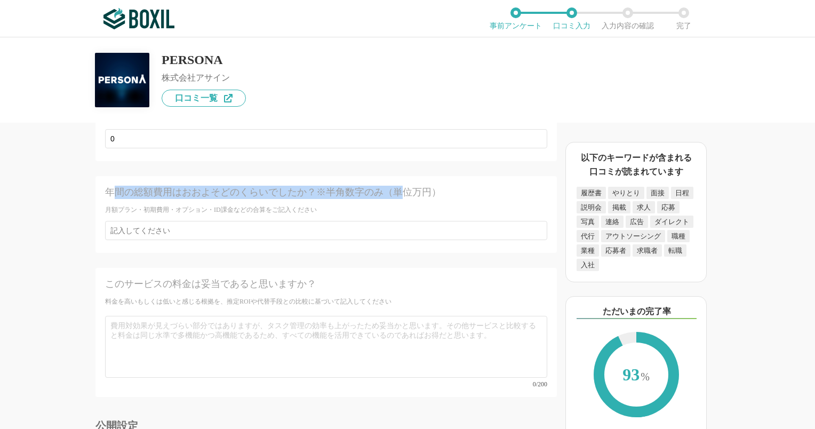
drag, startPoint x: 113, startPoint y: 177, endPoint x: 404, endPoint y: 177, distance: 291.3
click at [404, 186] on div "年間の総額費用はおおよそどのくらいでしたか？※半角数字のみ（単位万円）" at bounding box center [304, 192] width 398 height 13
drag, startPoint x: 404, startPoint y: 177, endPoint x: 261, endPoint y: 288, distance: 180.6
click at [261, 297] on div "料金を高いもしくは低いと感じる根拠を、推定ROIや代替手段との比較に基づいて記入してください" at bounding box center [326, 301] width 442 height 9
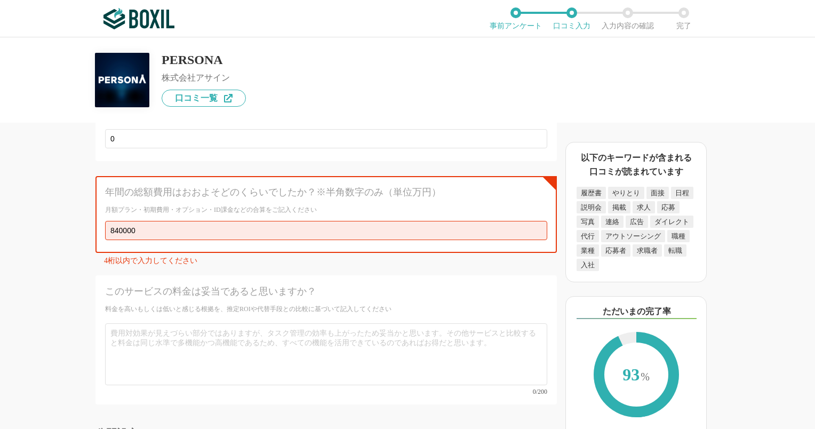
click at [222, 285] on div "このサービスの料金は妥当であると思いますか？" at bounding box center [304, 291] width 398 height 13
click at [382, 285] on div "このサービスの料金は妥当であると思いますか？" at bounding box center [304, 291] width 398 height 13
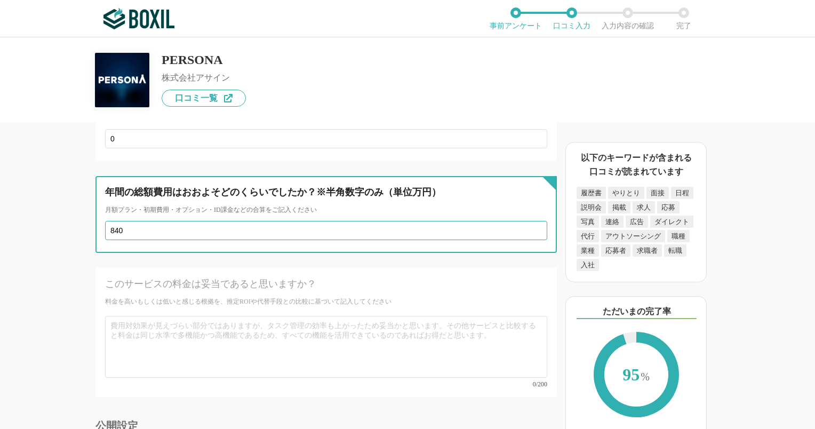
type input "84"
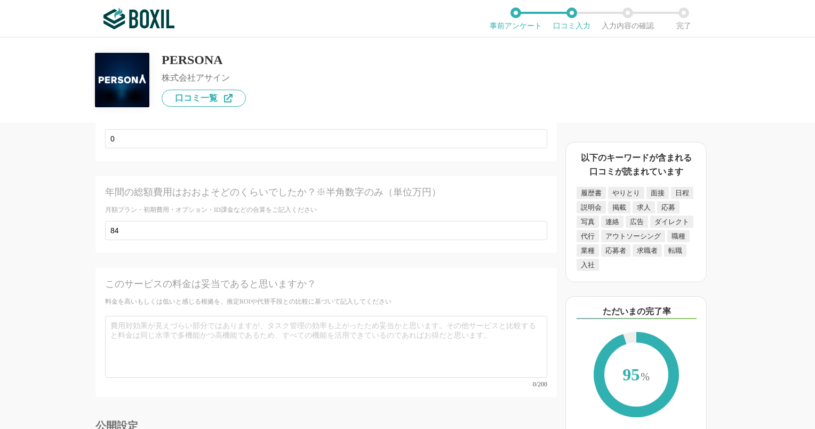
click at [186, 257] on div at bounding box center [330, 259] width 453 height 4
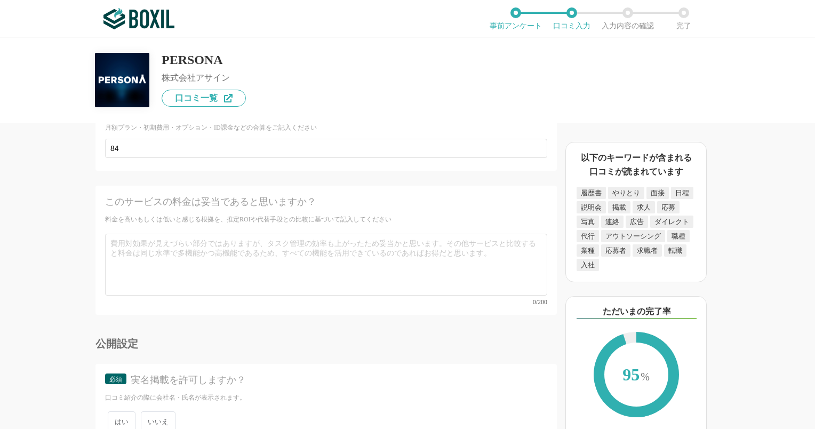
scroll to position [4321, 0]
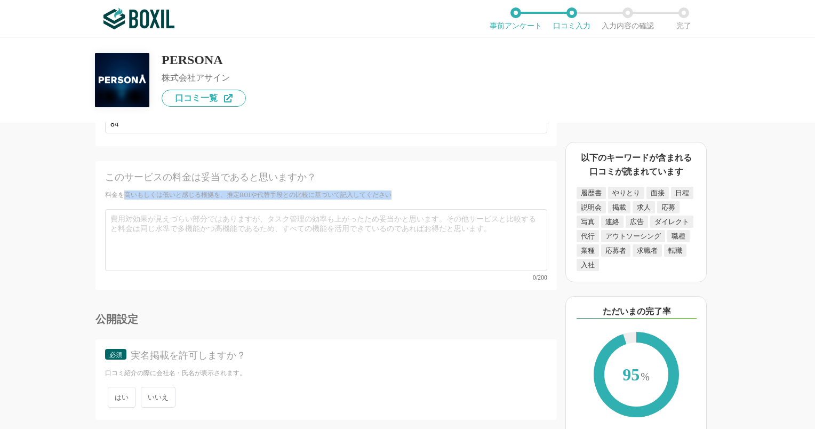
drag, startPoint x: 122, startPoint y: 179, endPoint x: 393, endPoint y: 182, distance: 271.0
click at [393, 190] on div "料金を高いもしくは低いと感じる根拠を、推定ROIや代替手段との比較に基づいて記入してください" at bounding box center [326, 194] width 442 height 9
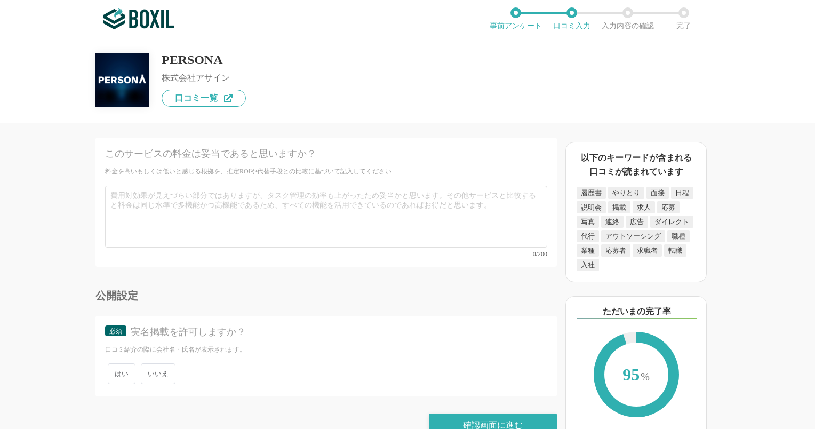
click at [157, 363] on span "いいえ" at bounding box center [158, 373] width 35 height 21
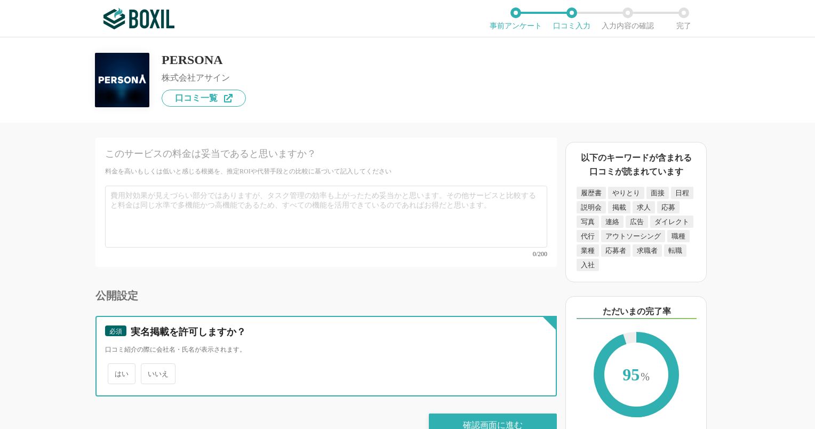
click at [150, 365] on input "いいえ" at bounding box center [147, 368] width 7 height 7
radio input "true"
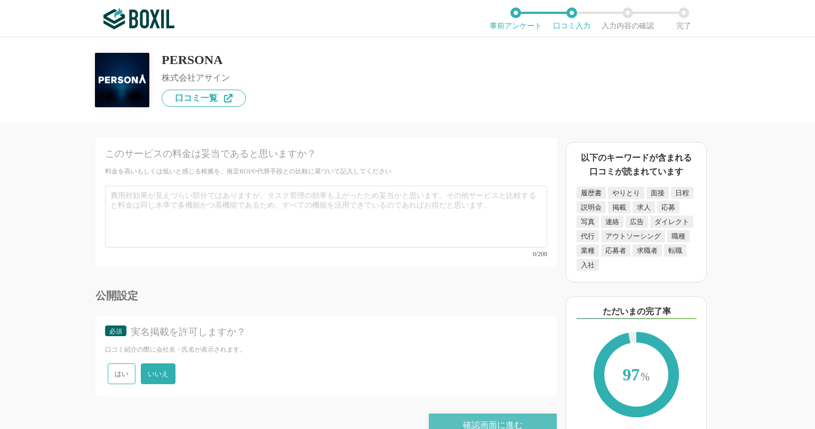
click at [500, 413] on div "確認画面に進む" at bounding box center [493, 424] width 128 height 23
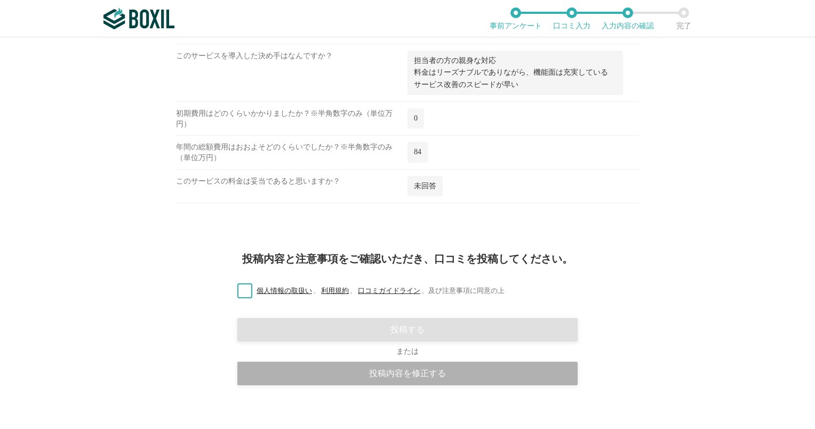
scroll to position [1737, 0]
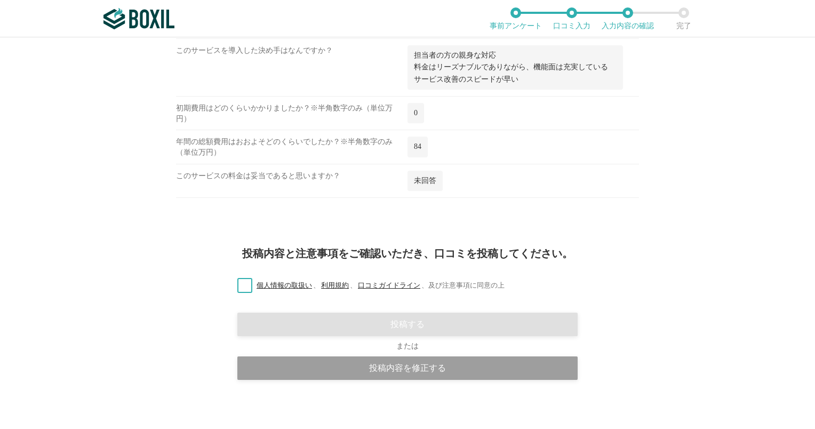
click at [242, 280] on label "個人情報の取扱い 、 利用規約 、 口コミガイドライン 、 及び注意事項に同意の上" at bounding box center [367, 285] width 276 height 11
click at [0, 0] on input "個人情報の取扱い 、 利用規約 、 口コミガイドライン 、 及び注意事項に同意の上" at bounding box center [0, 0] width 0 height 0
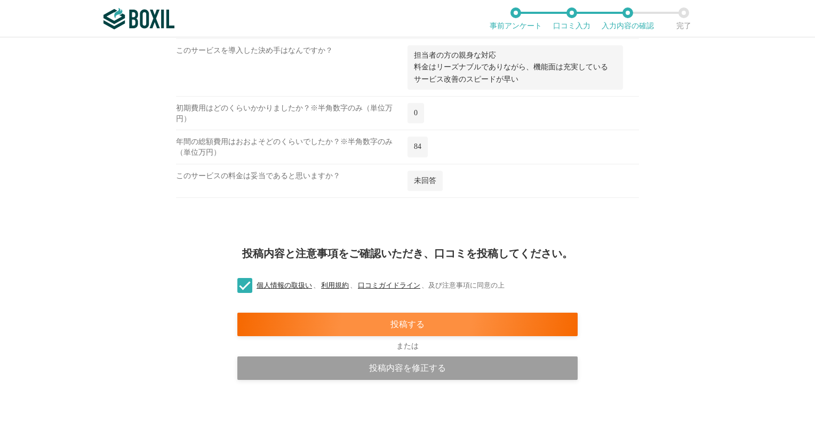
click at [385, 305] on div "投稿内容と注意事項をご確認いただき、口コミを投稿してください。 個人情報の取扱い 、 利用規約 、 口コミガイドライン 、 及び注意事項に同意の上 投稿する …" at bounding box center [407, 333] width 815 height 203
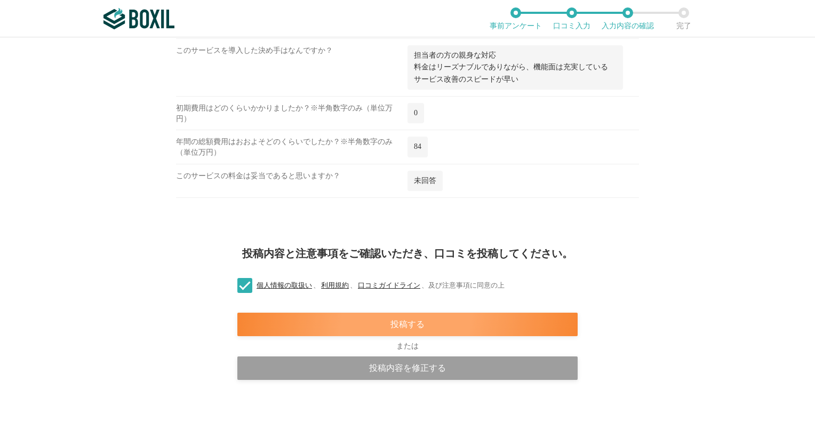
click at [387, 320] on div "投稿する" at bounding box center [407, 324] width 340 height 23
